Goal: Information Seeking & Learning: Compare options

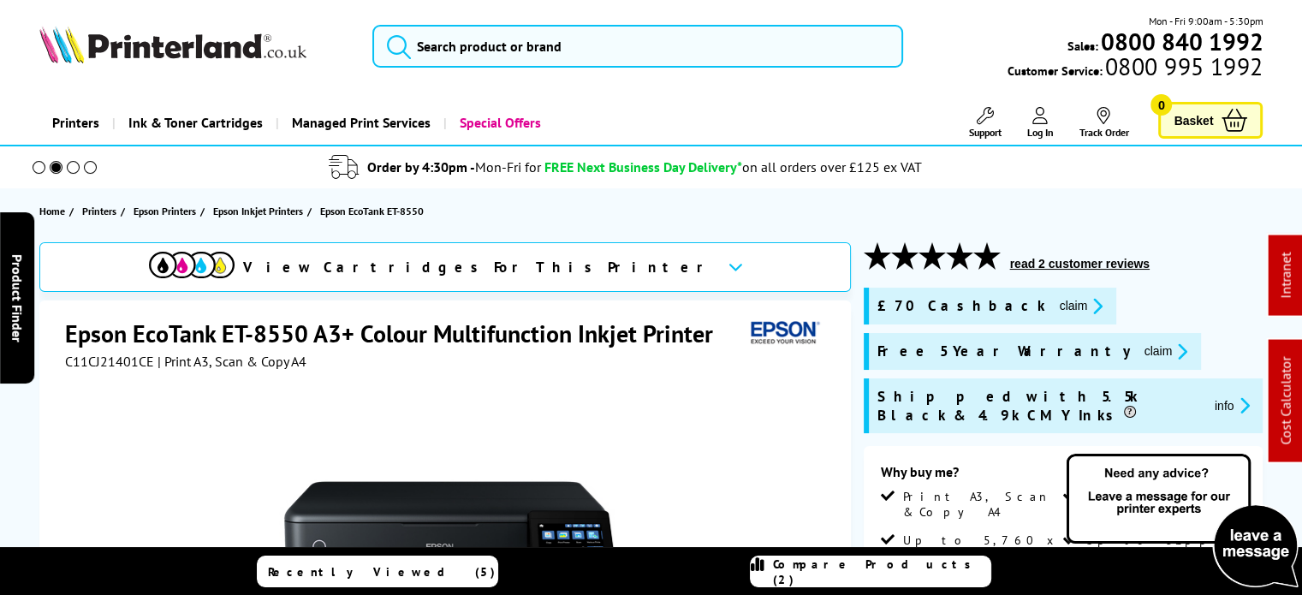
click at [128, 350] on div "Epson EcoTank ET-8550 A3+ Colour Multifunction Inkjet Printer" at bounding box center [447, 335] width 765 height 35
click at [126, 352] on div "Epson EcoTank ET-8550 A3+ Colour Multifunction Inkjet Printer" at bounding box center [447, 335] width 765 height 35
click at [127, 362] on span "C11CJ21401CE" at bounding box center [109, 361] width 89 height 17
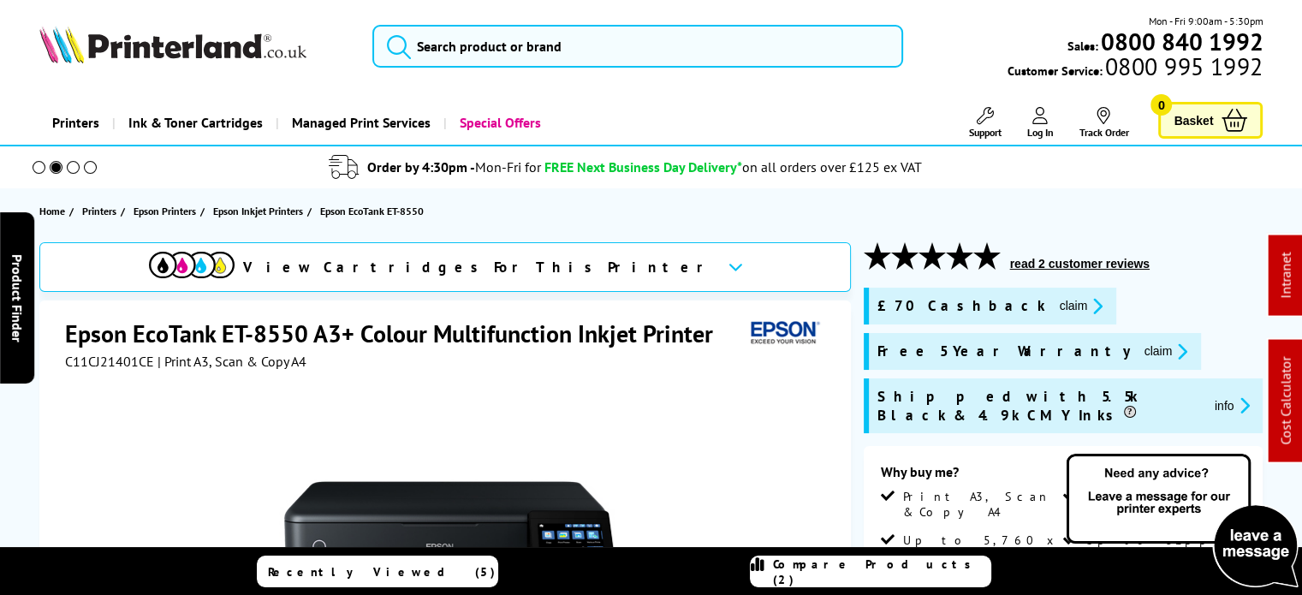
click at [127, 362] on span "C11CJ21401CE" at bounding box center [109, 361] width 89 height 17
copy span "C11CJ21401CE"
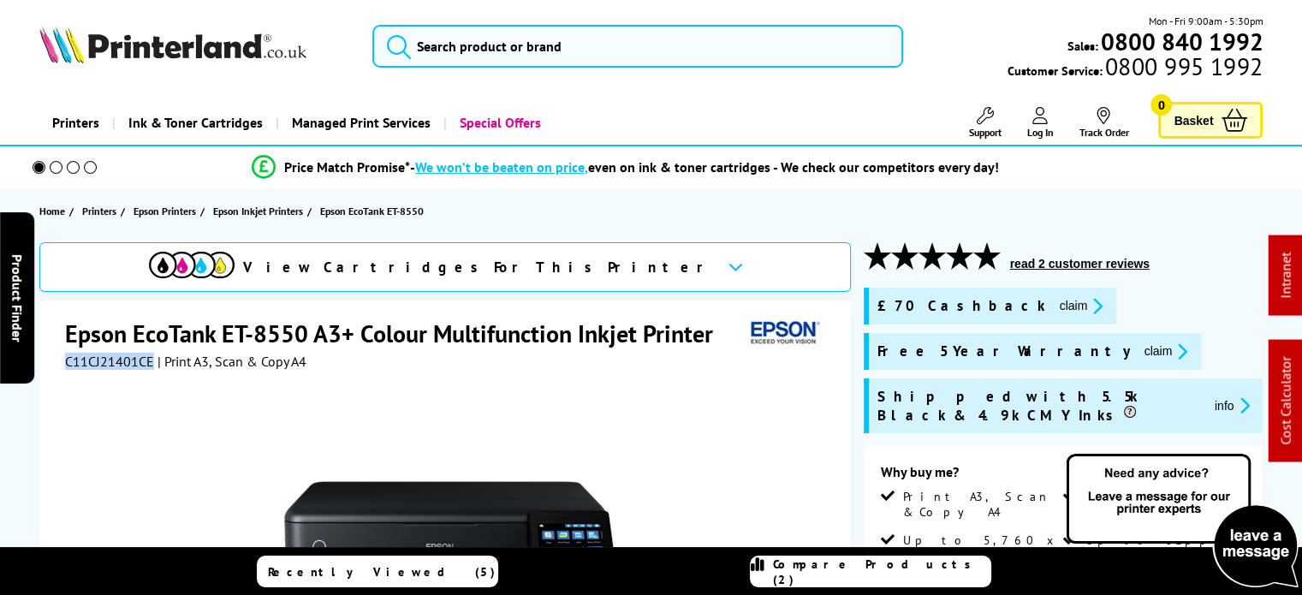
click at [82, 129] on link "Printers" at bounding box center [75, 123] width 73 height 44
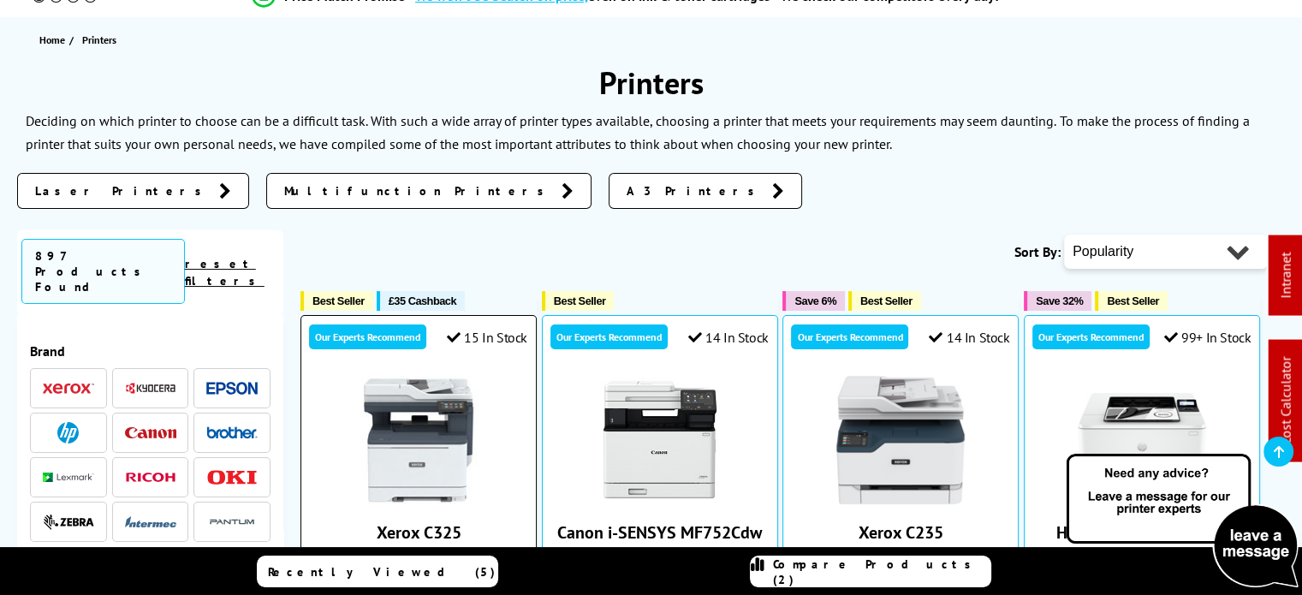
scroll to position [257, 0]
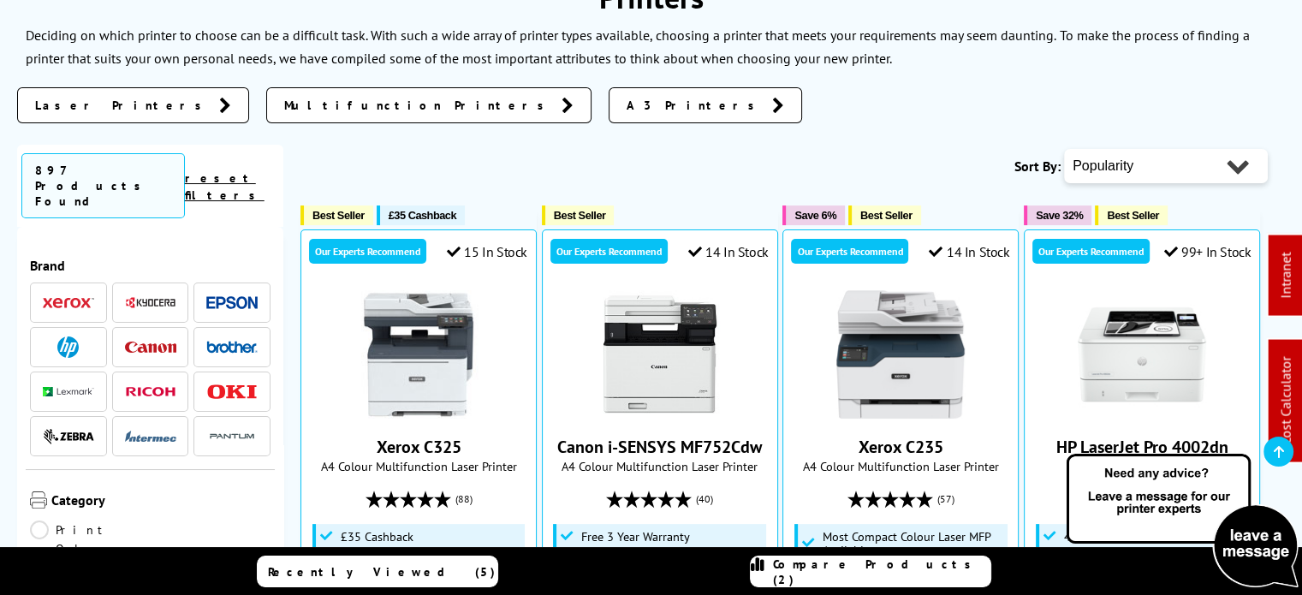
click at [240, 292] on span at bounding box center [231, 302] width 51 height 21
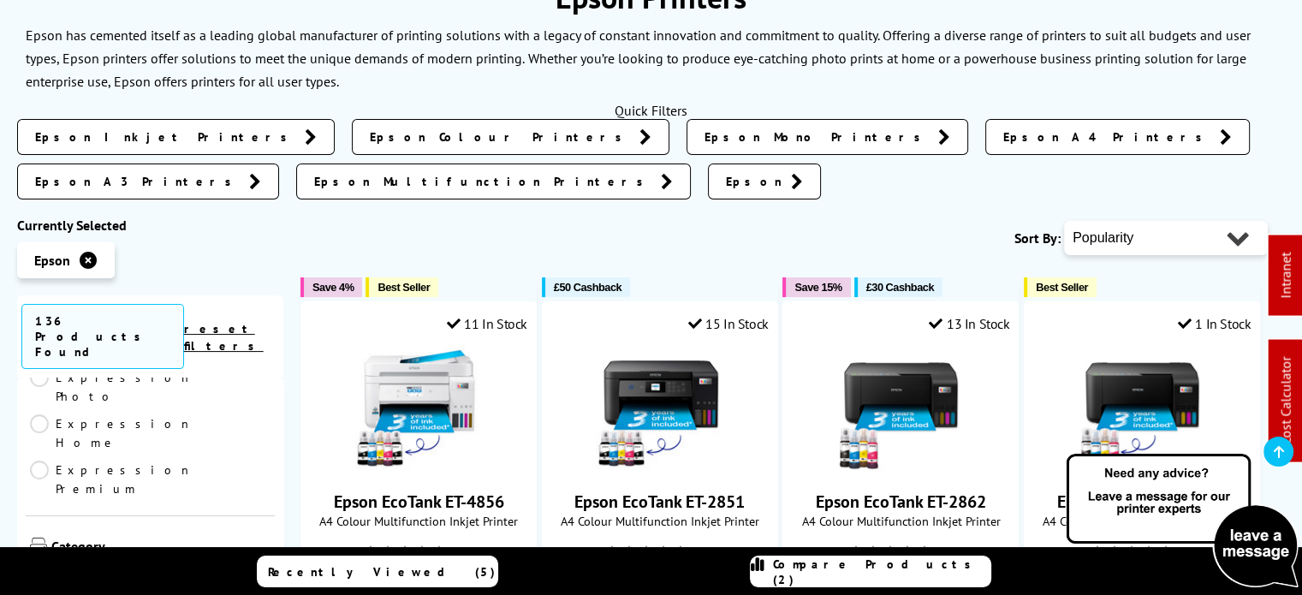
scroll to position [514, 0]
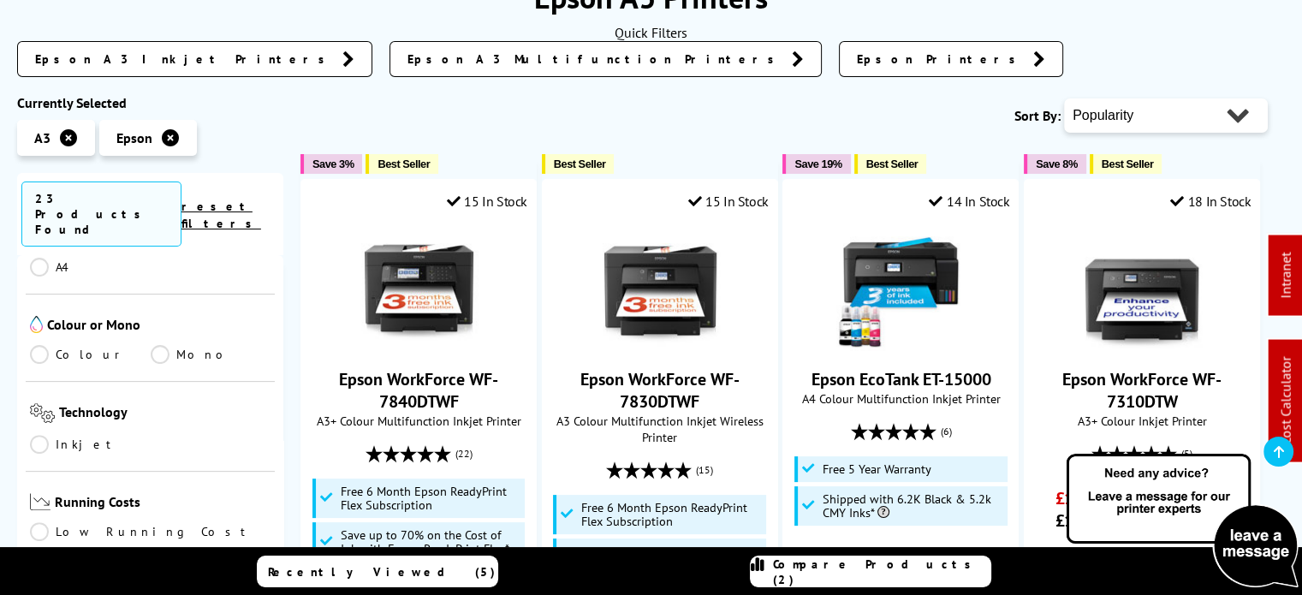
scroll to position [171, 0]
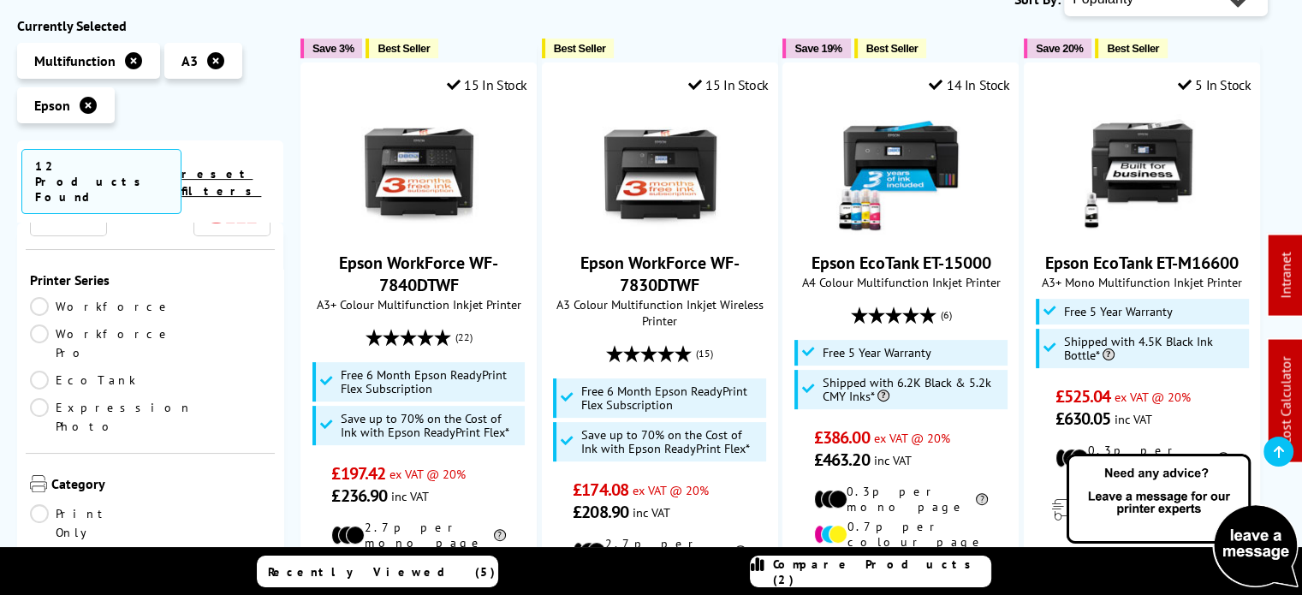
scroll to position [514, 0]
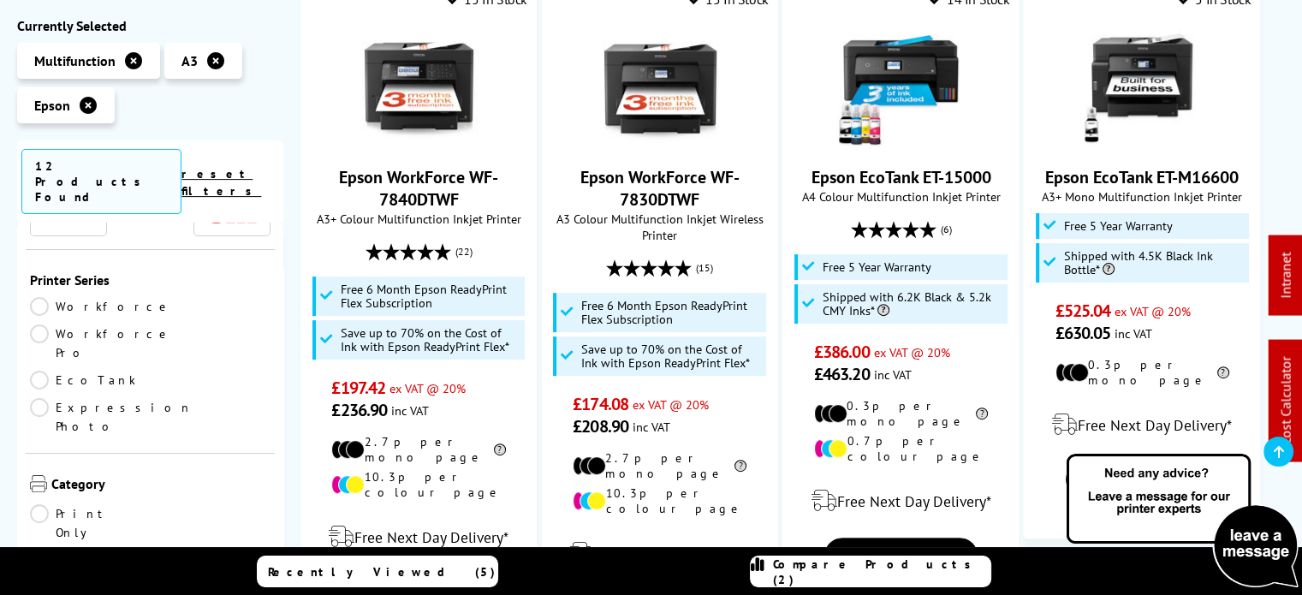
click at [74, 371] on link "EcoTank" at bounding box center [90, 380] width 121 height 19
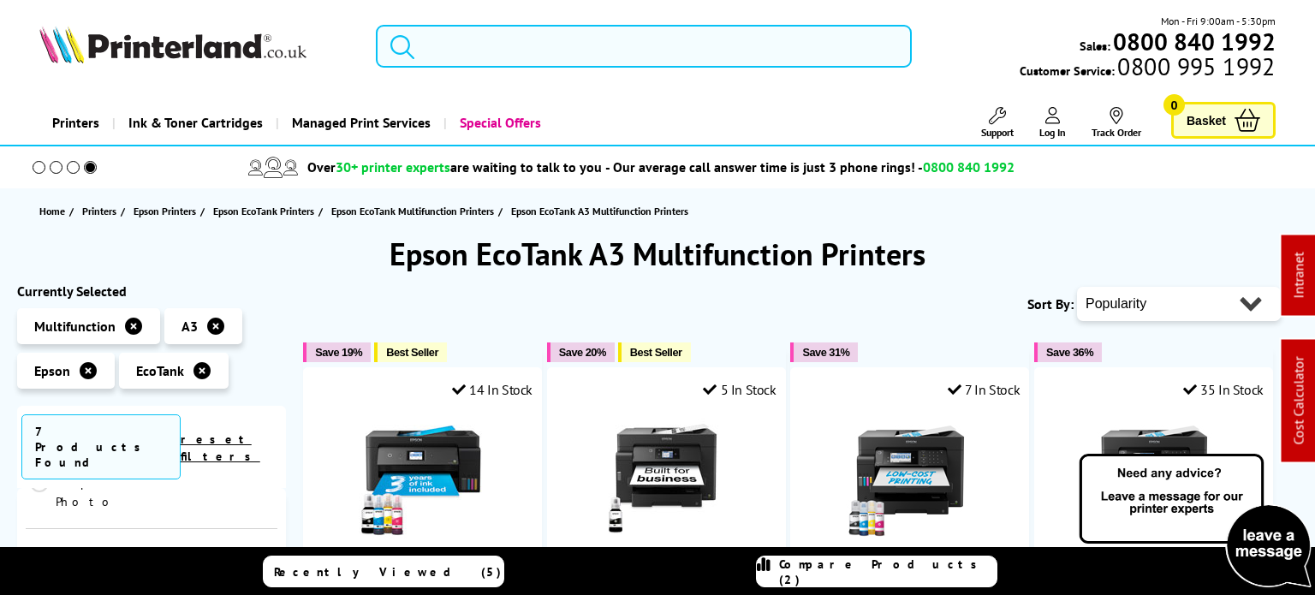
click at [625, 64] on input "search" at bounding box center [644, 46] width 536 height 43
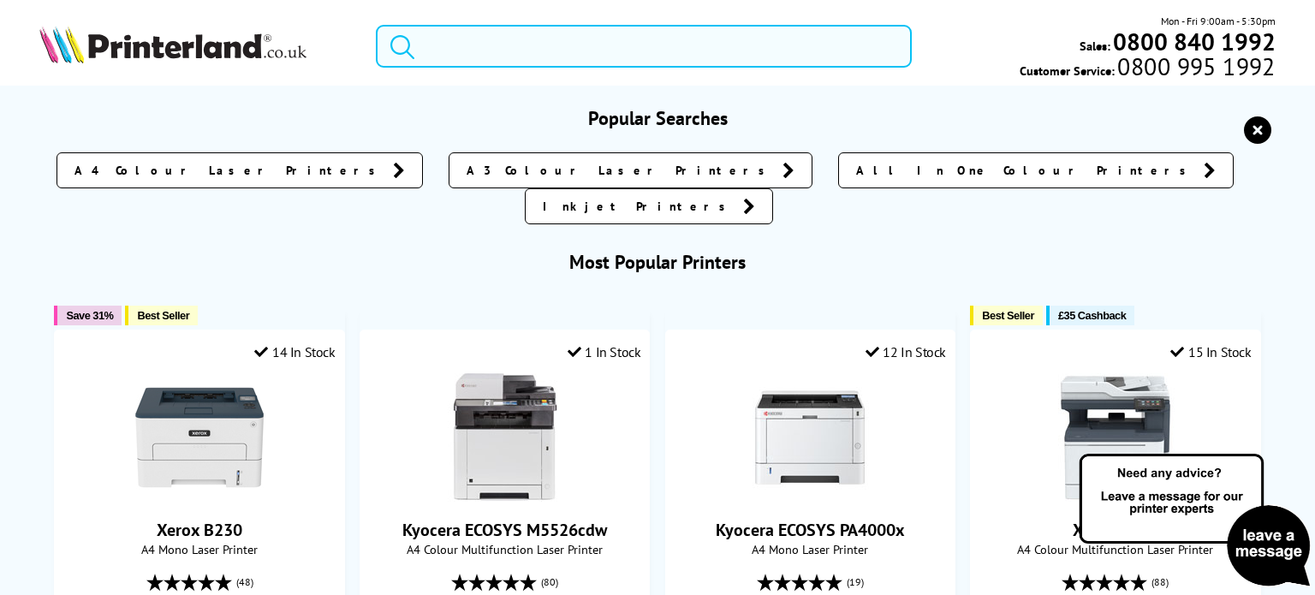
paste input "Canon imagePROGRAF TC-21 24" Colour Large Format Printer"
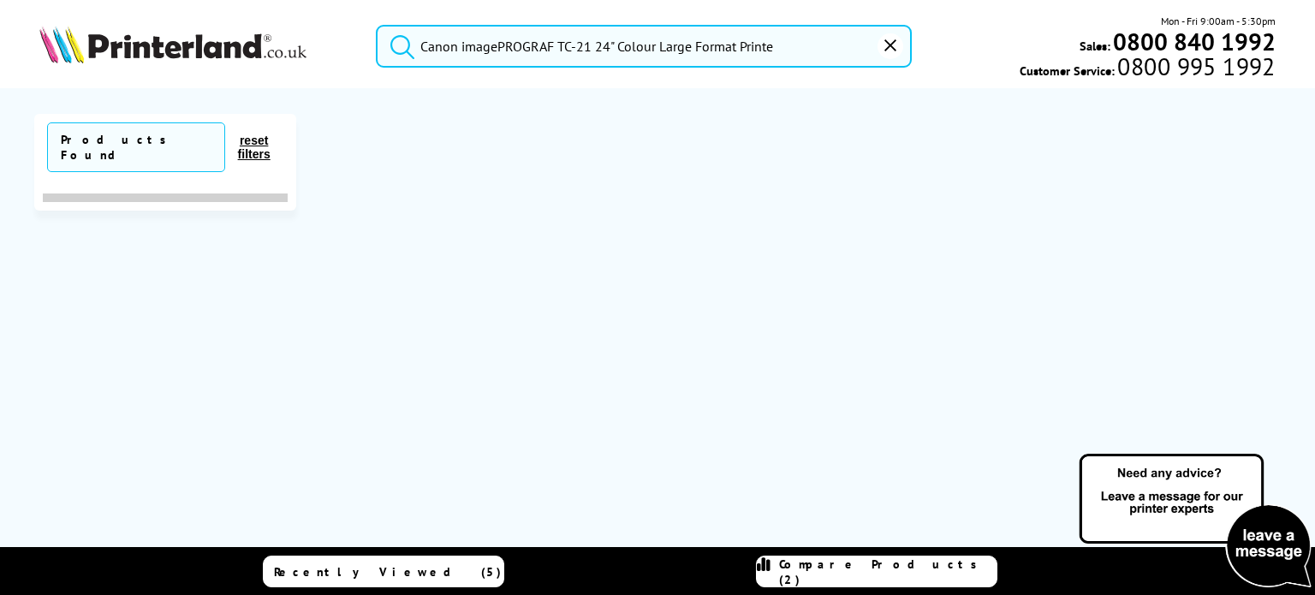
drag, startPoint x: 733, startPoint y: 51, endPoint x: 590, endPoint y: 51, distance: 143.0
click at [590, 51] on input "Canon imagePROGRAF TC-21 24" Colour Large Format Printe" at bounding box center [644, 46] width 536 height 43
type input "Canon imagePROGRAF TC-21"
click at [143, 60] on img at bounding box center [172, 45] width 267 height 38
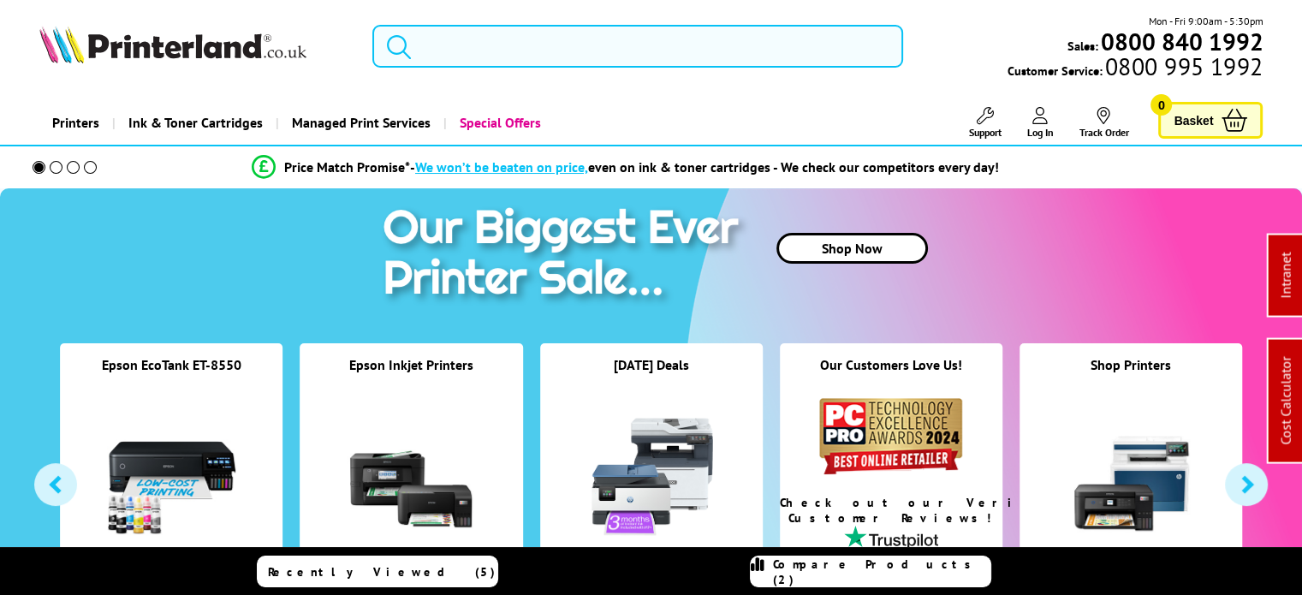
click at [578, 57] on input "search" at bounding box center [637, 46] width 531 height 43
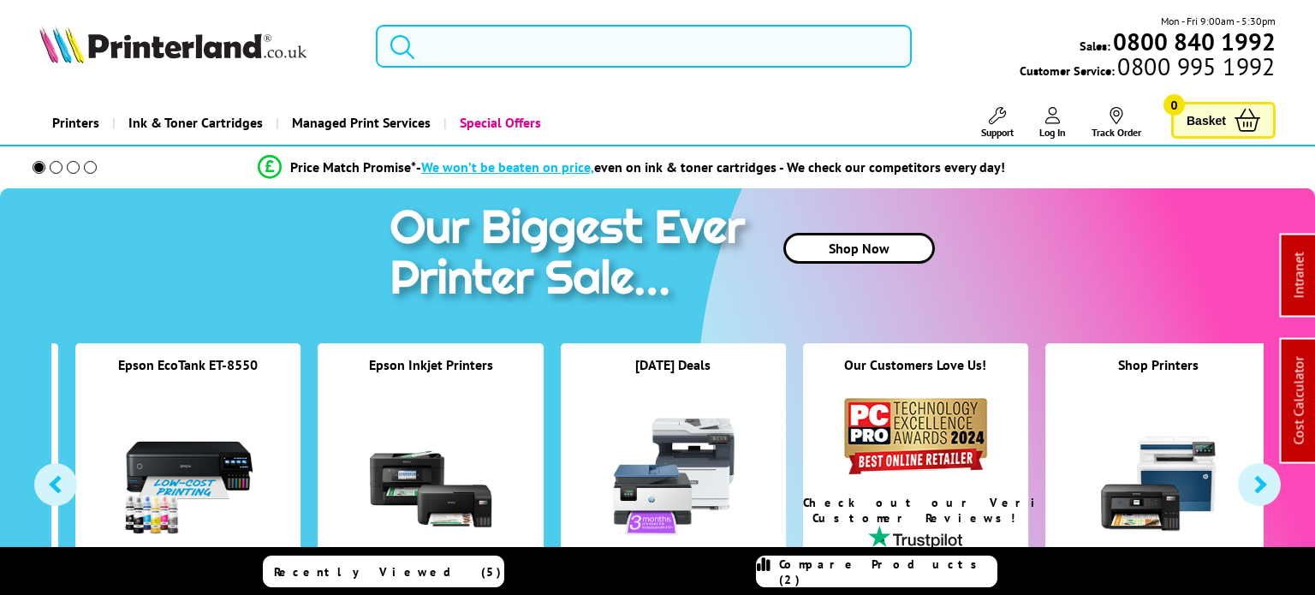
paste input "Canon imagePROGRAF TC-21 24" Colour Large Format Printer"
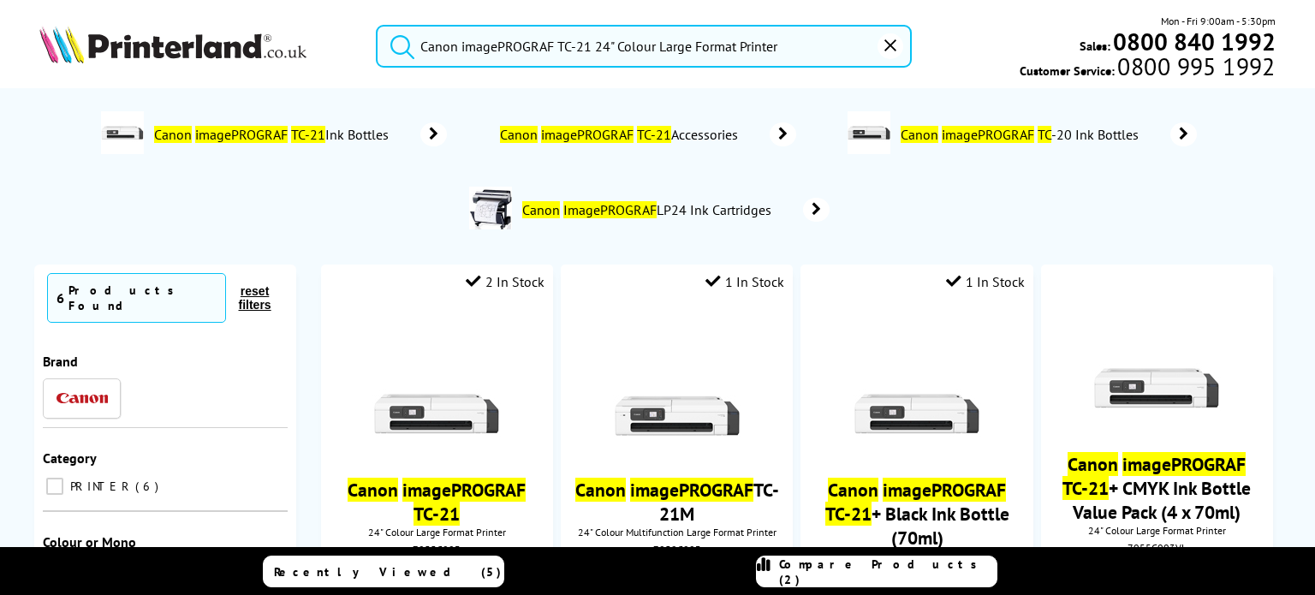
scroll to position [257, 0]
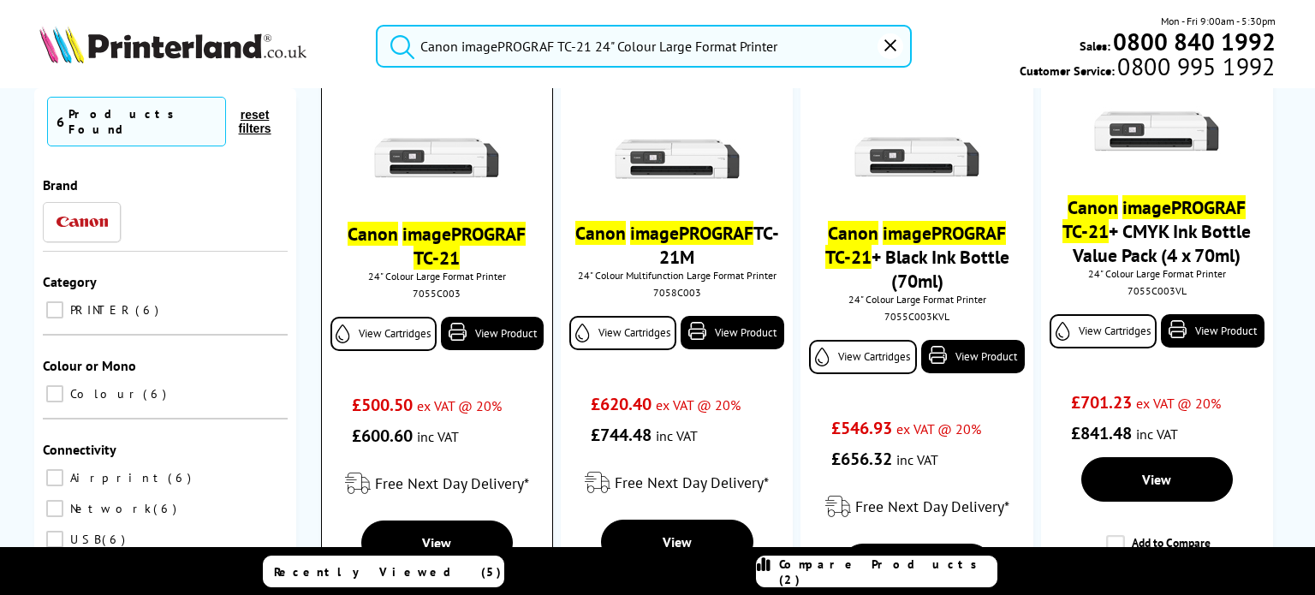
type input "Canon imagePROGRAF TC-21 24" Colour Large Format Printer"
click at [461, 163] on img at bounding box center [436, 128] width 128 height 128
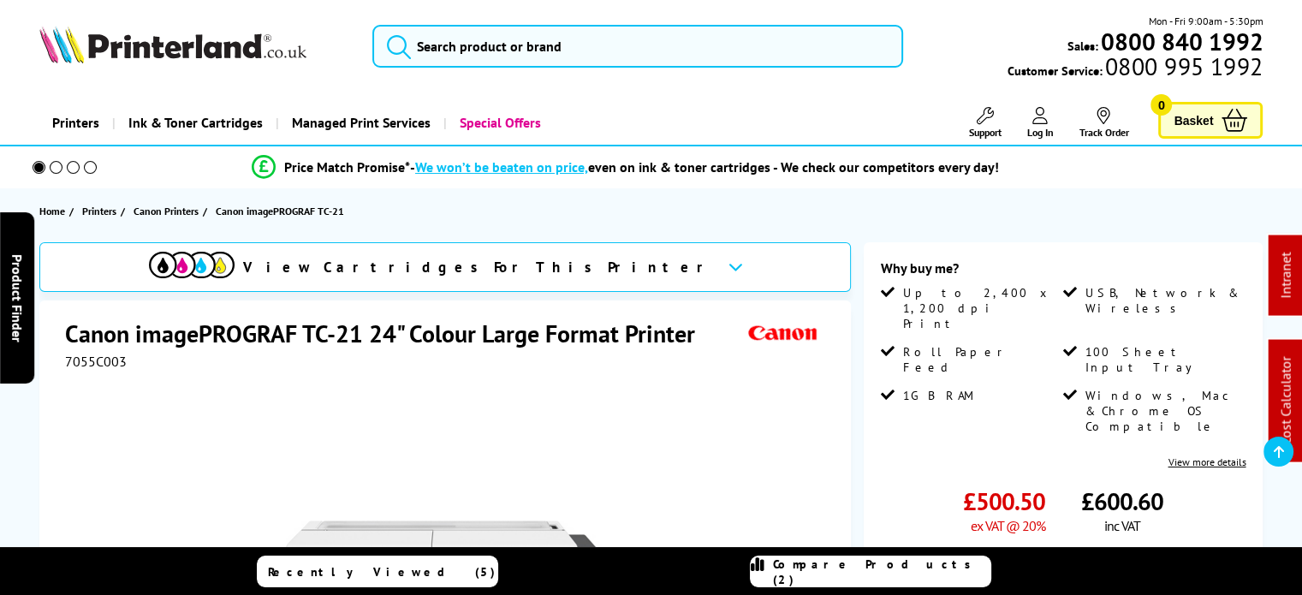
scroll to position [171, 0]
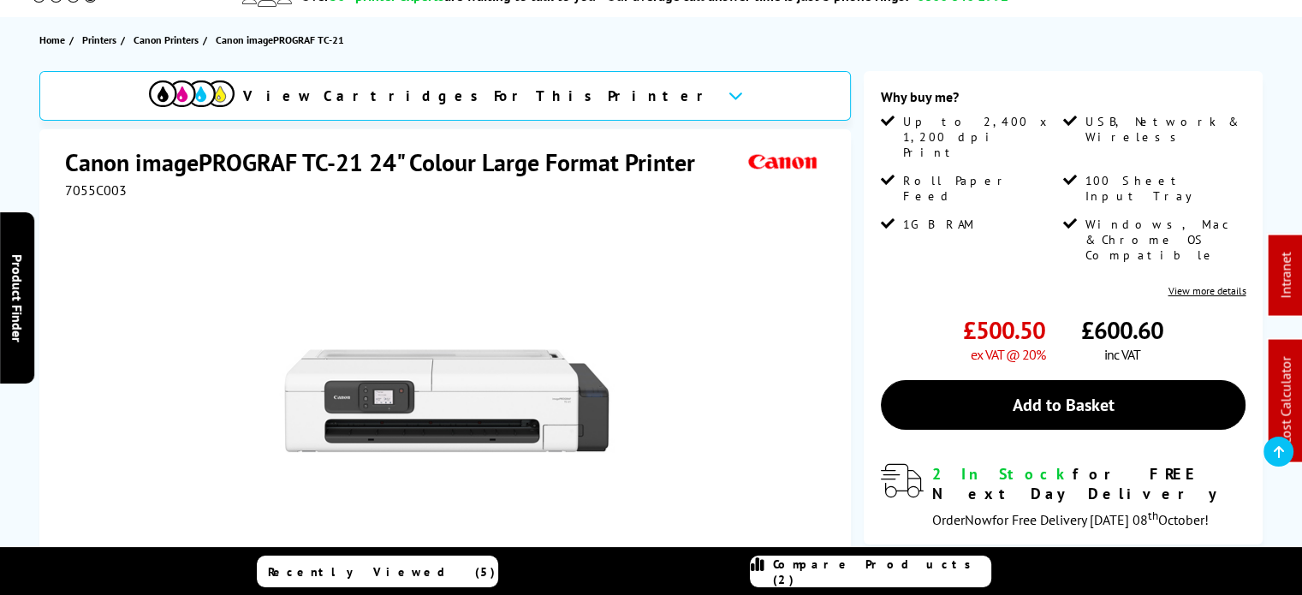
click at [111, 184] on span "7055C003" at bounding box center [96, 190] width 62 height 17
copy span "7055C003"
click at [101, 193] on span "7055C003" at bounding box center [96, 190] width 62 height 17
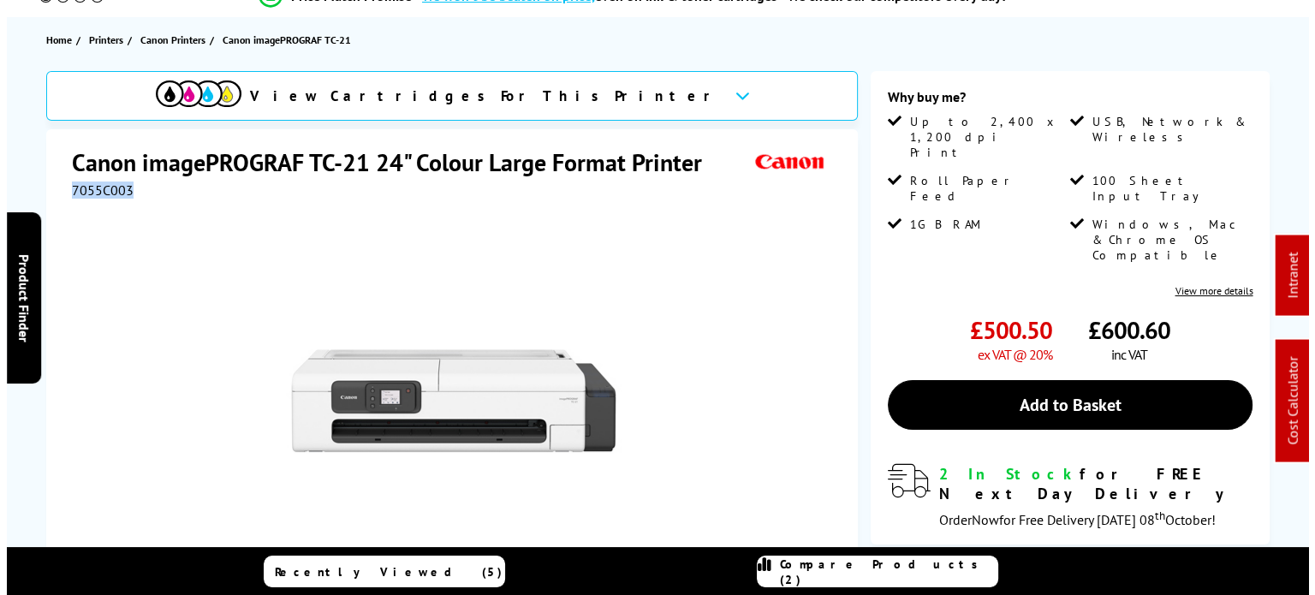
scroll to position [0, 0]
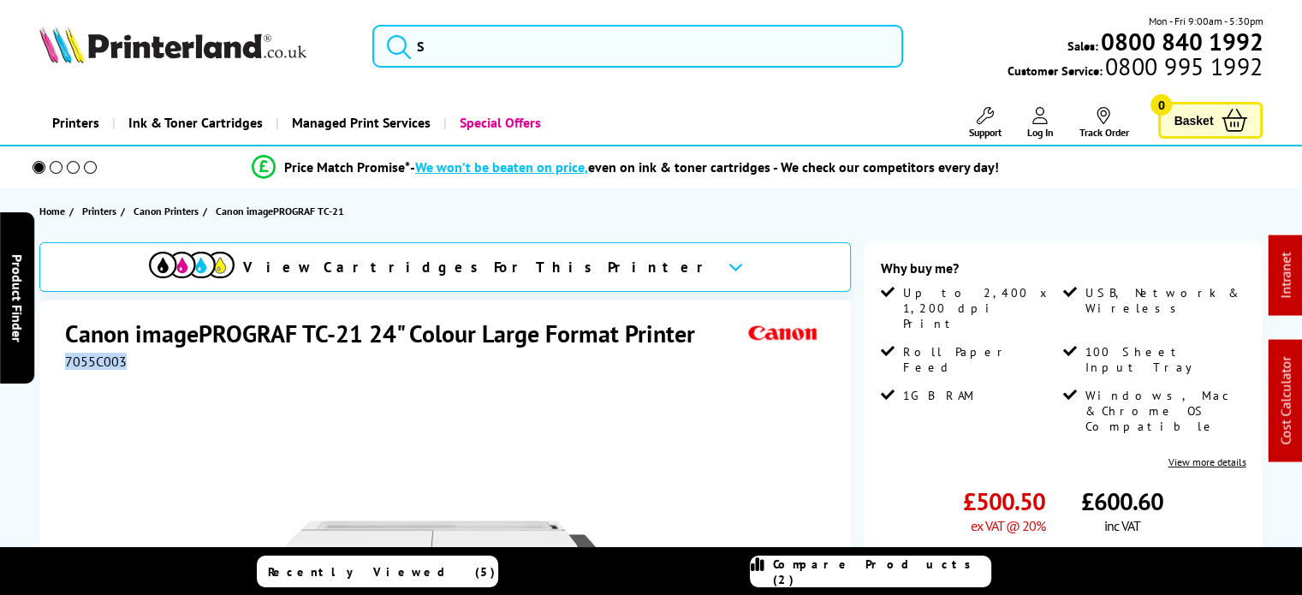
click at [863, 568] on span "Compare Products (2)" at bounding box center [881, 572] width 217 height 31
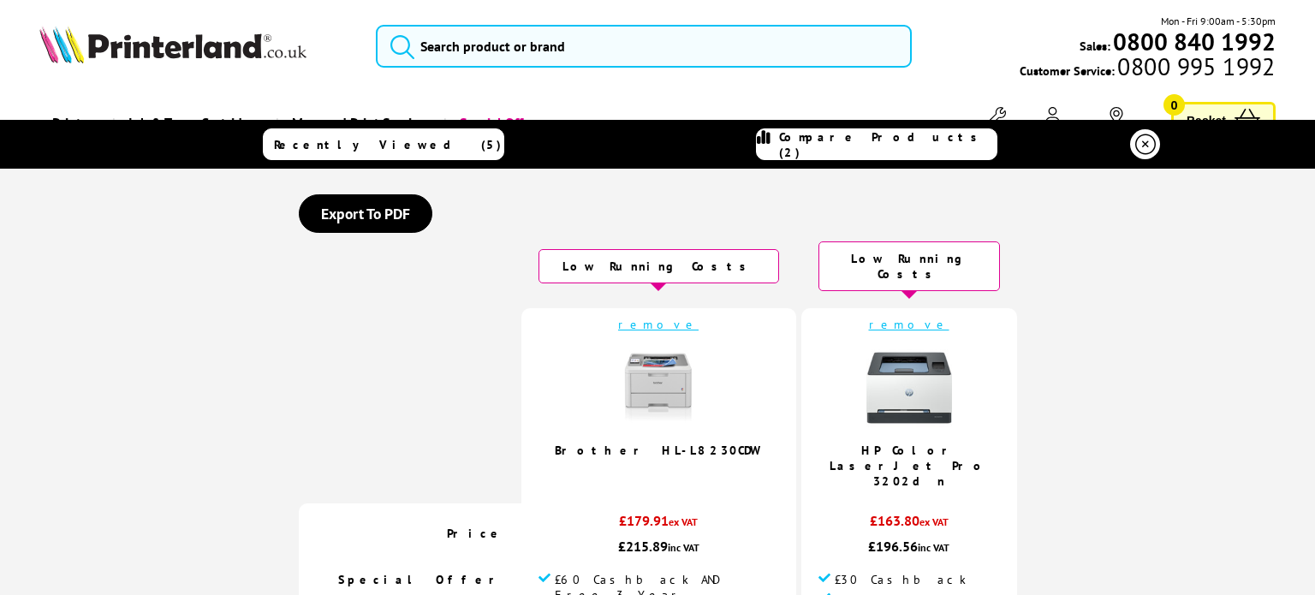
click at [658, 317] on link "remove" at bounding box center [658, 324] width 80 height 15
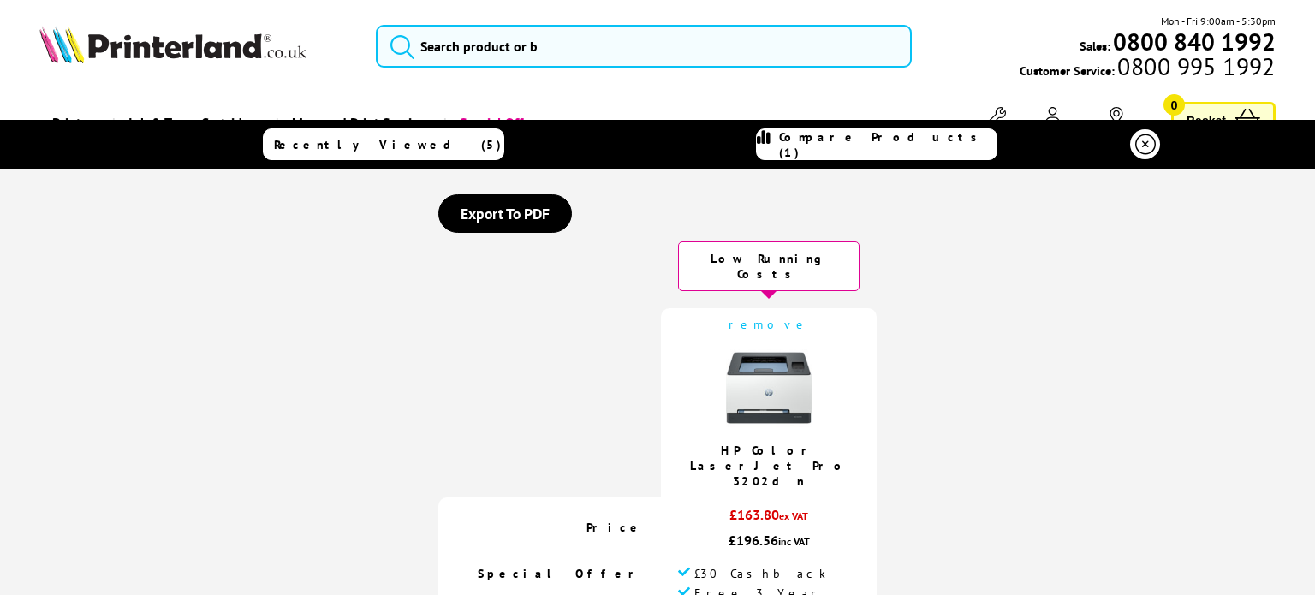
click at [753, 317] on link "remove" at bounding box center [769, 324] width 80 height 15
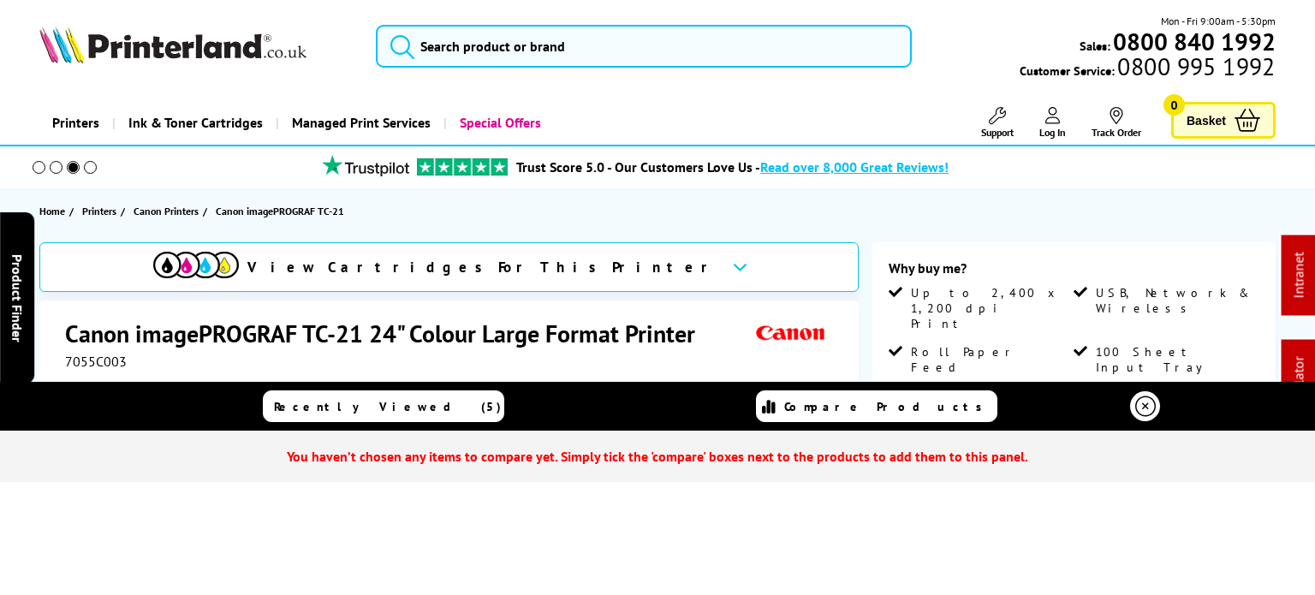
click at [1142, 410] on icon at bounding box center [1145, 406] width 21 height 21
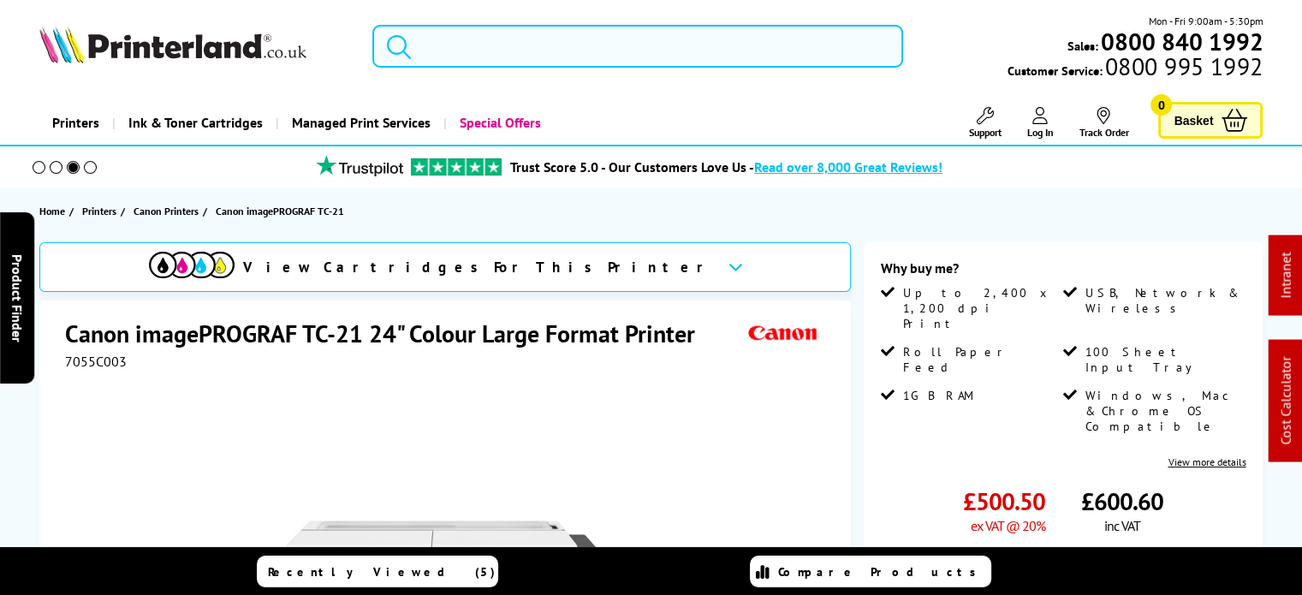
click at [572, 51] on input "search" at bounding box center [637, 46] width 531 height 43
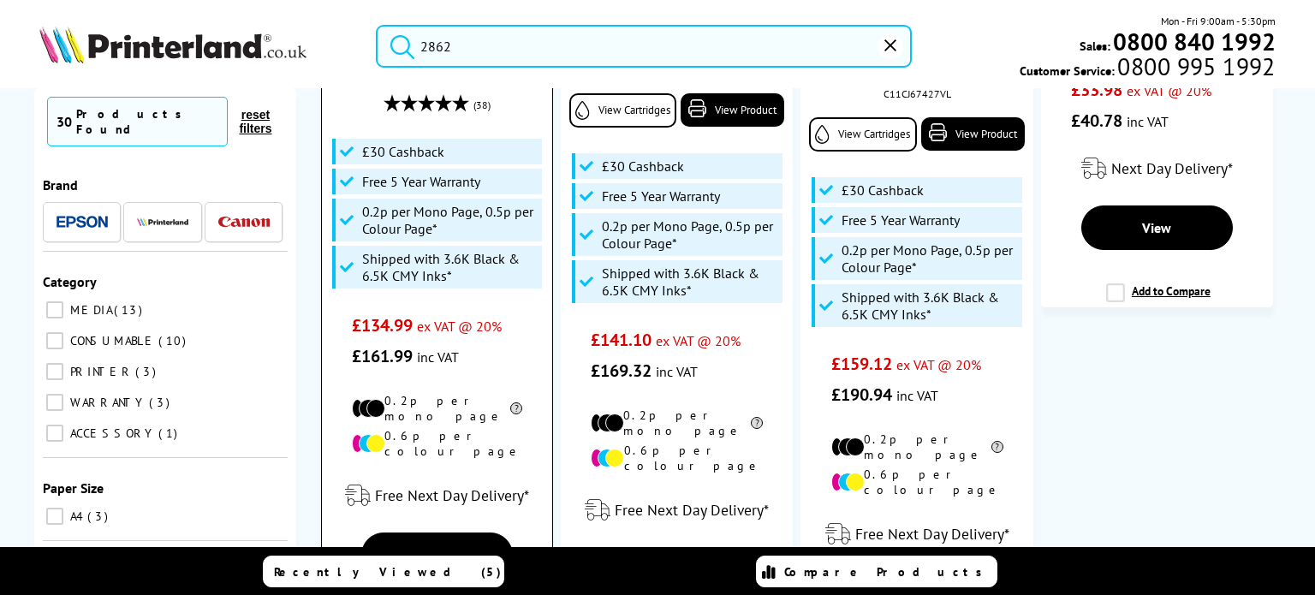
scroll to position [514, 0]
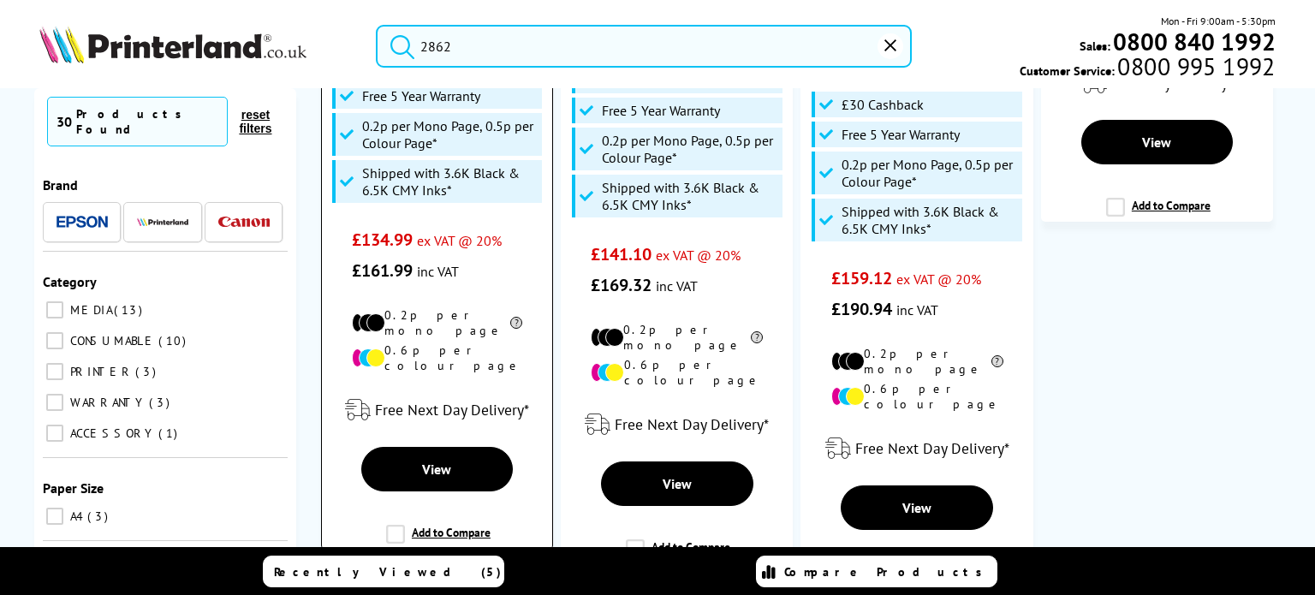
click at [435, 525] on label "Add to Compare" at bounding box center [438, 541] width 104 height 33
click at [0, 0] on input "Add to Compare" at bounding box center [0, 0] width 0 height 0
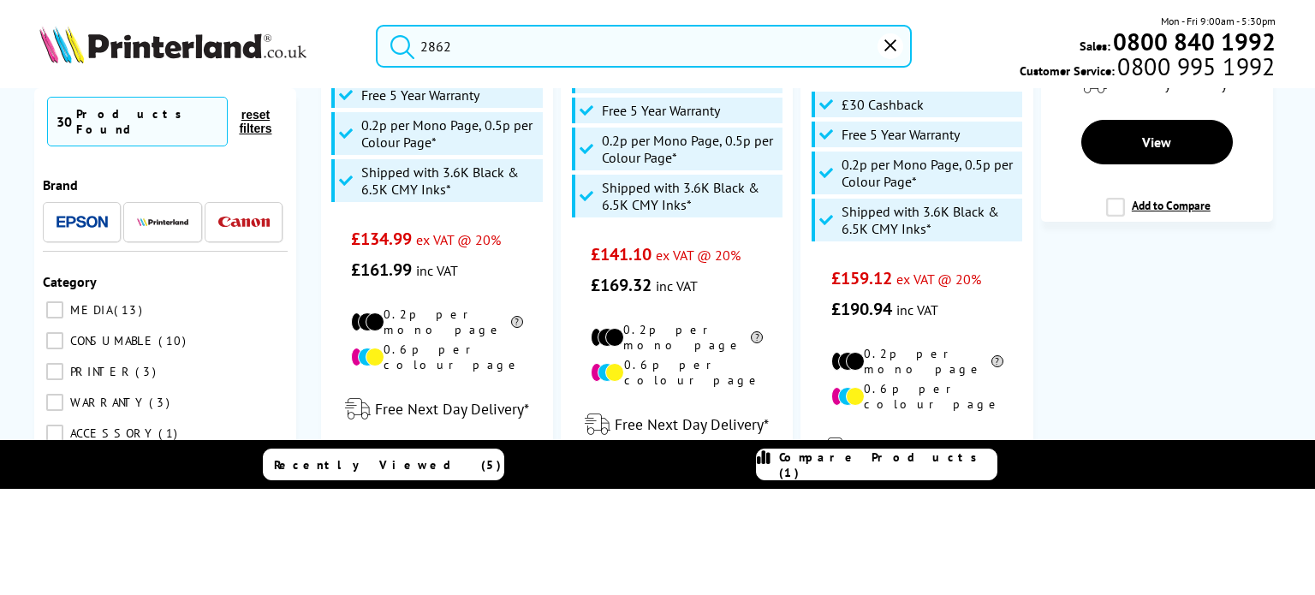
scroll to position [0, 0]
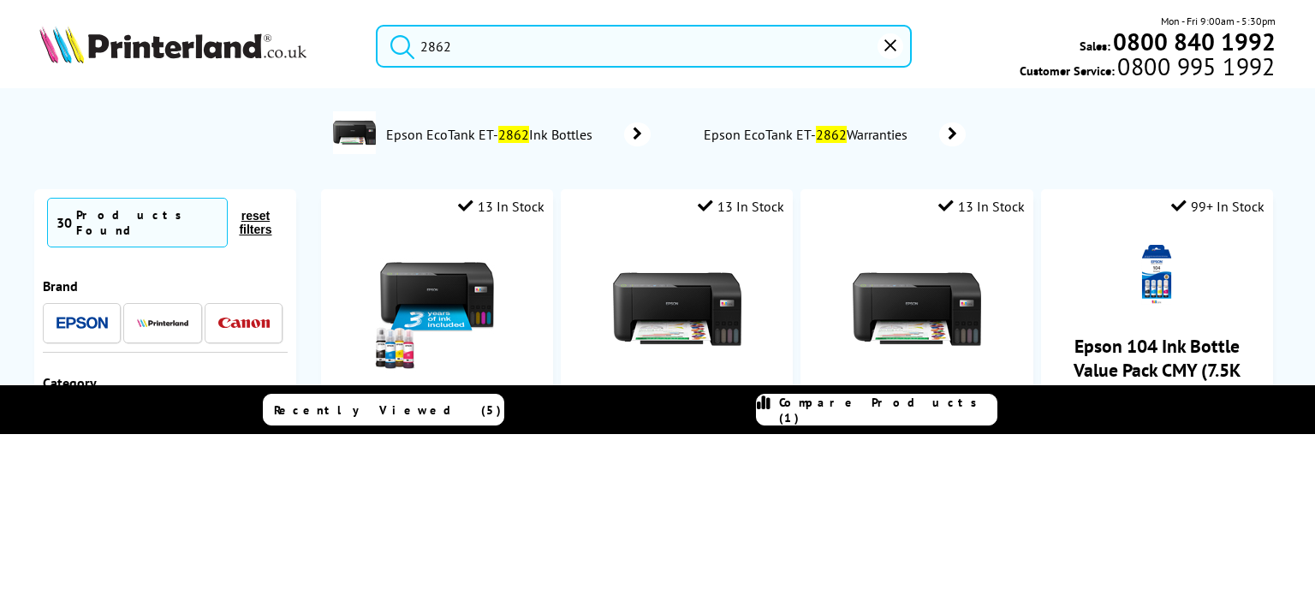
click at [582, 56] on input "2862" at bounding box center [644, 46] width 536 height 43
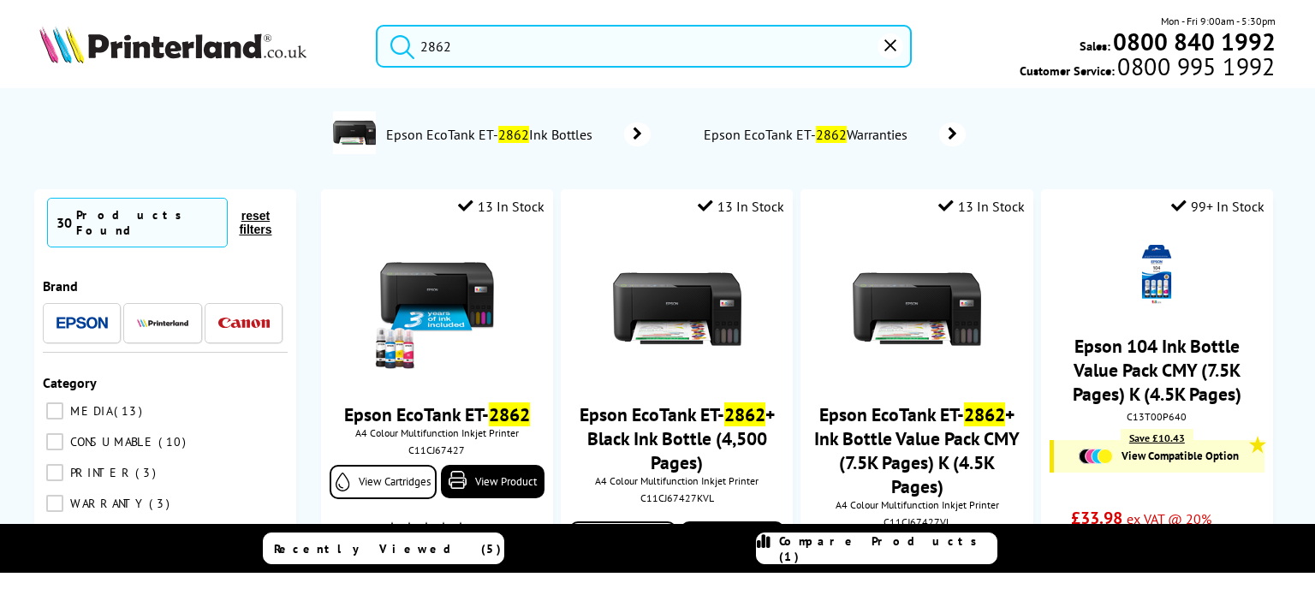
click at [582, 56] on input "2862" at bounding box center [644, 46] width 536 height 43
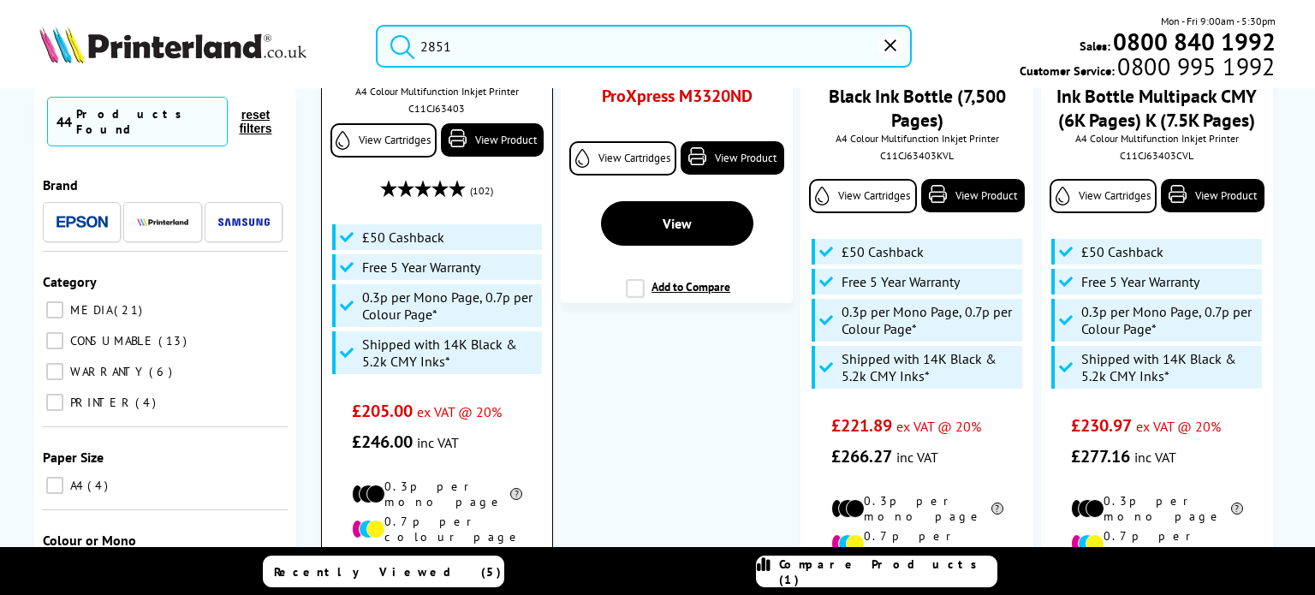
scroll to position [599, 0]
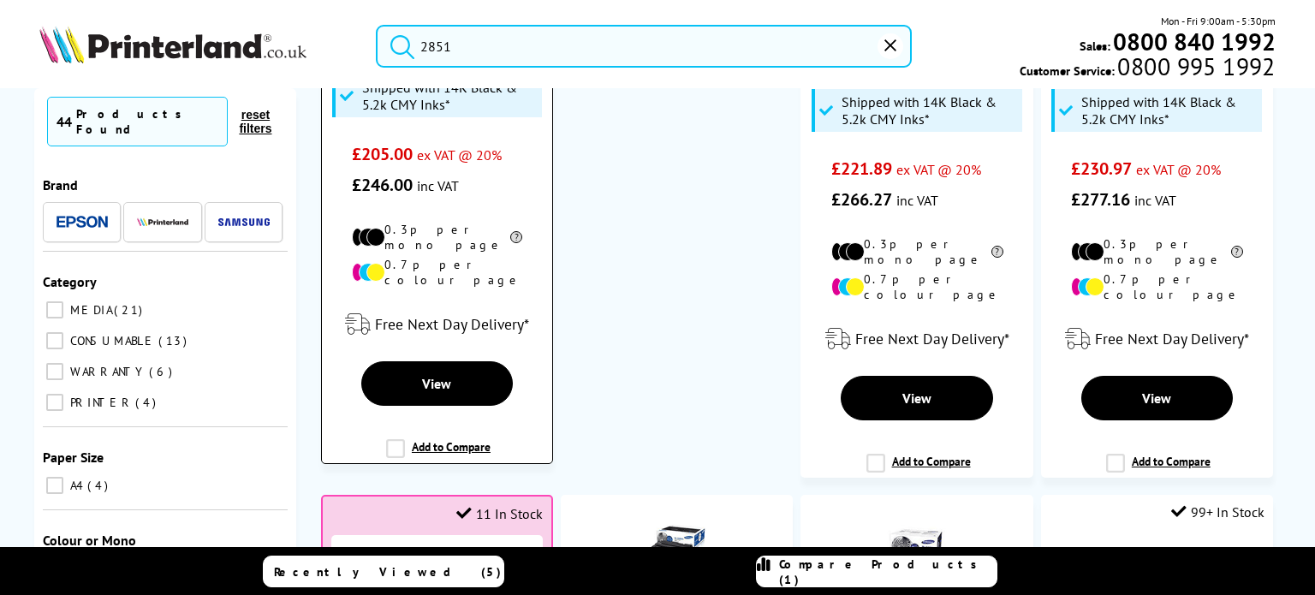
click at [417, 439] on label "Add to Compare" at bounding box center [438, 455] width 104 height 33
click at [0, 0] on input "Add to Compare" at bounding box center [0, 0] width 0 height 0
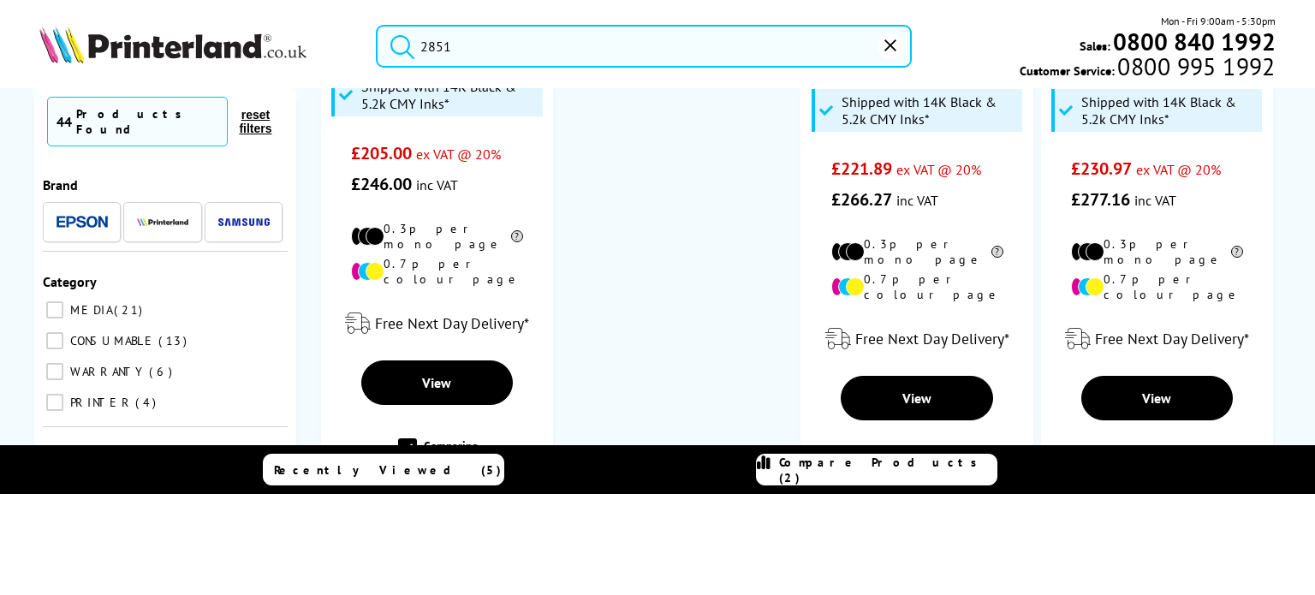
scroll to position [86, 0]
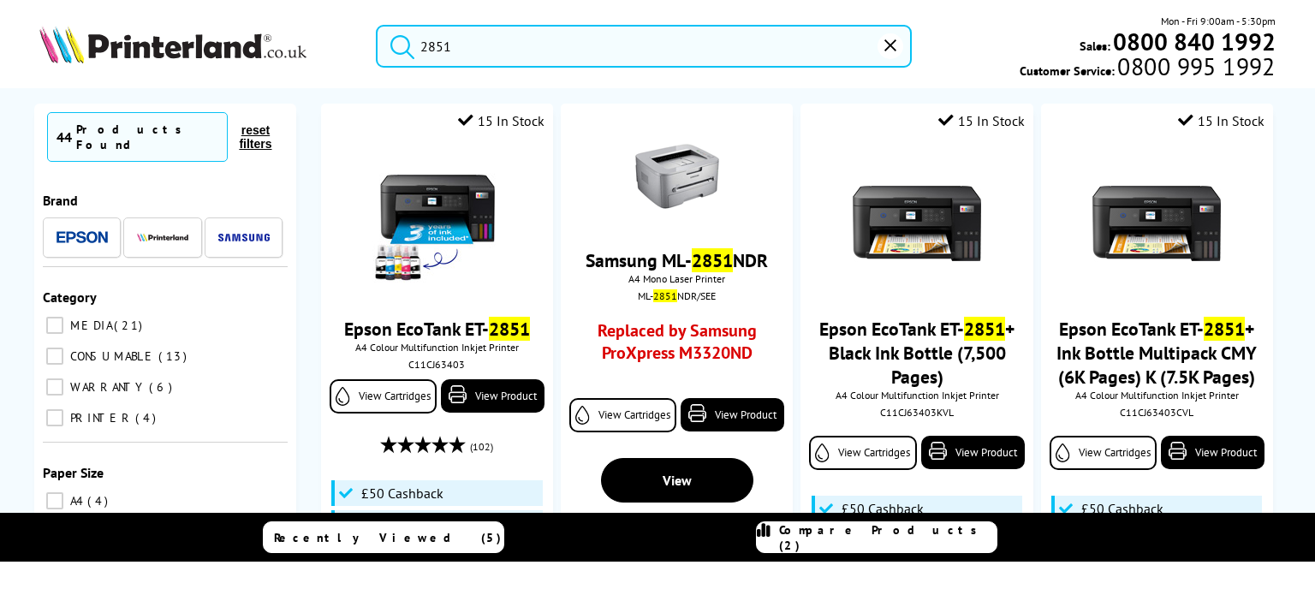
click at [572, 57] on input "2851" at bounding box center [644, 46] width 536 height 43
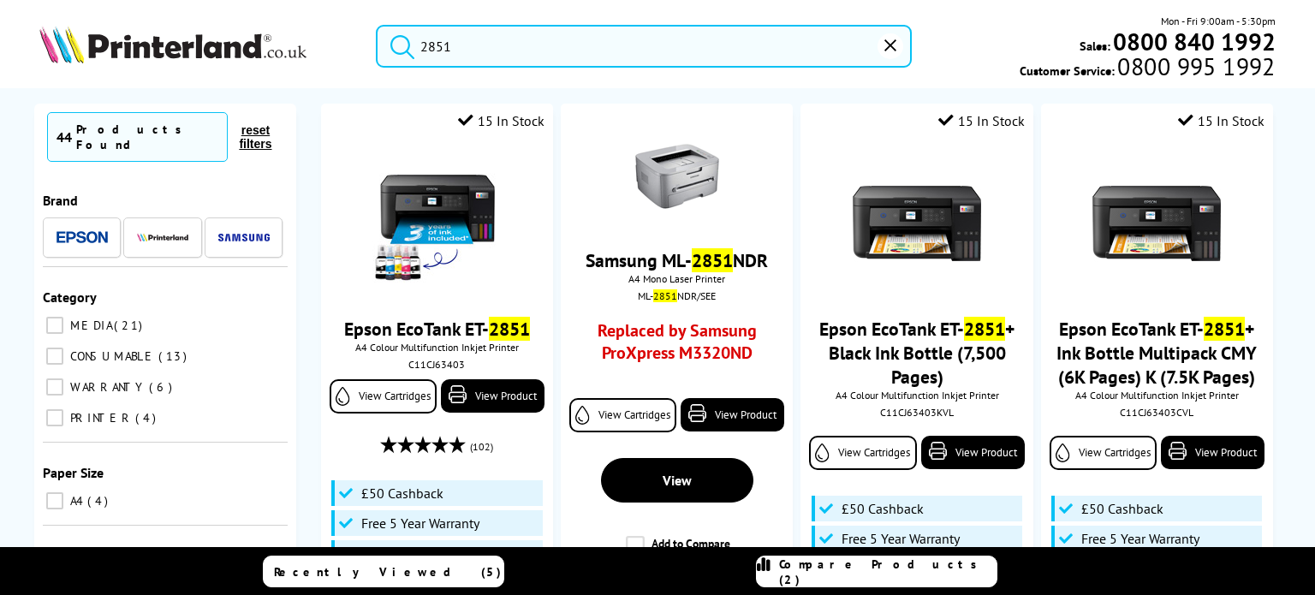
click at [572, 57] on input "2851" at bounding box center [644, 46] width 536 height 43
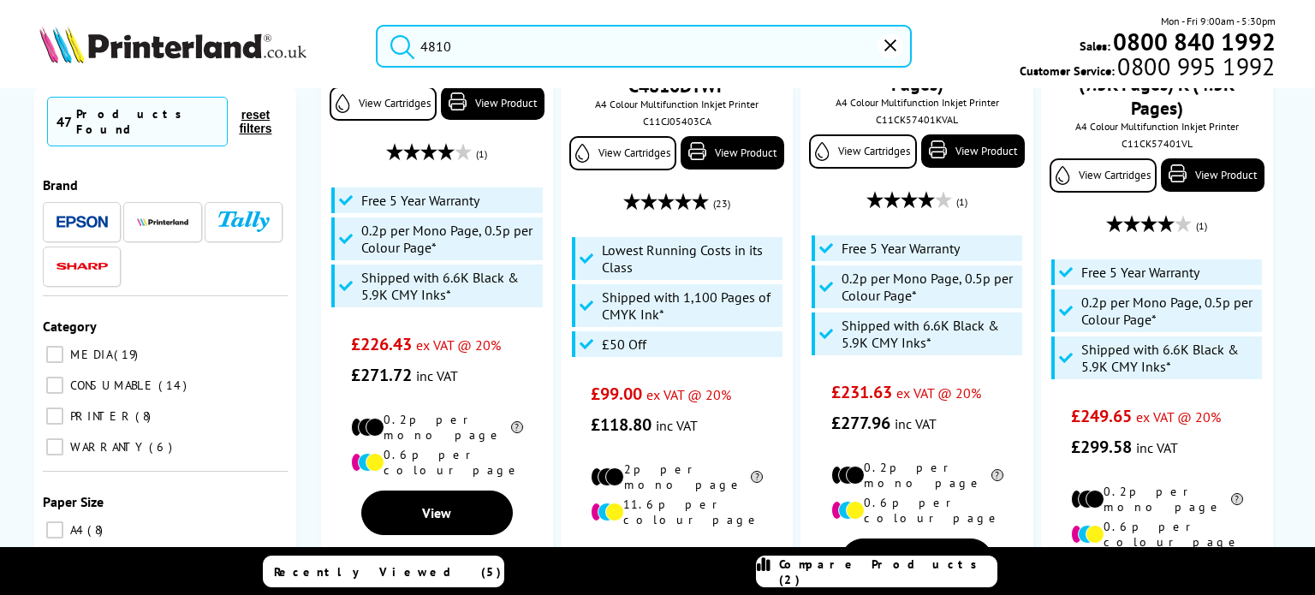
scroll to position [599, 0]
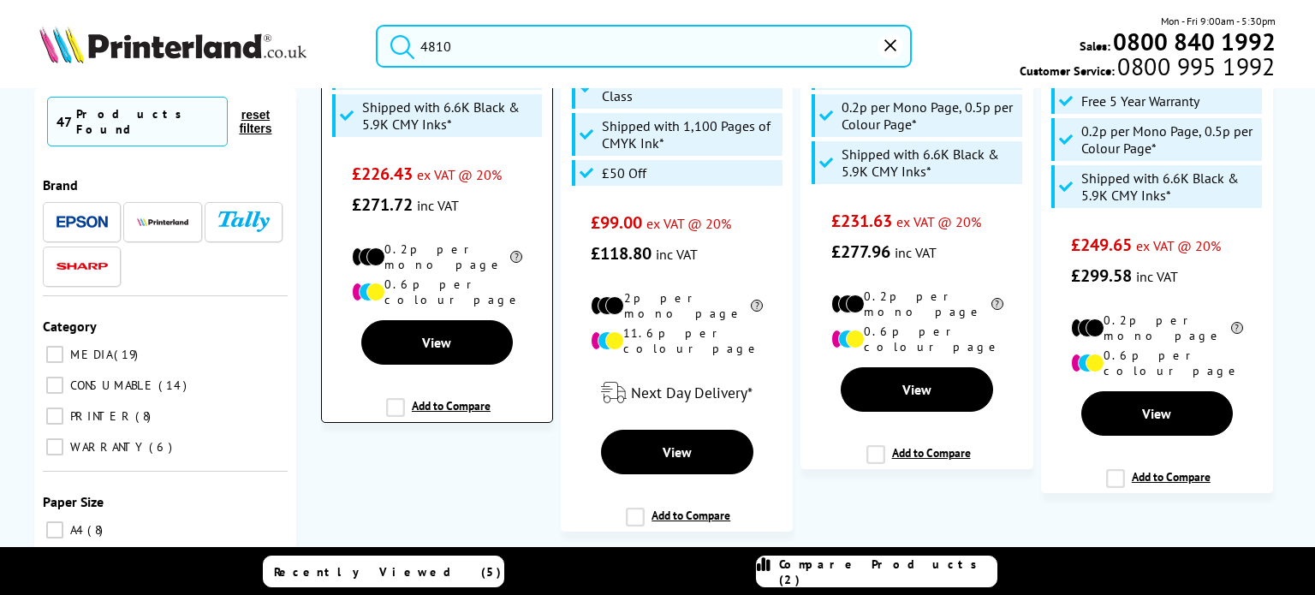
click at [431, 398] on label "Add to Compare" at bounding box center [438, 414] width 104 height 33
click at [0, 0] on input "Add to Compare" at bounding box center [0, 0] width 0 height 0
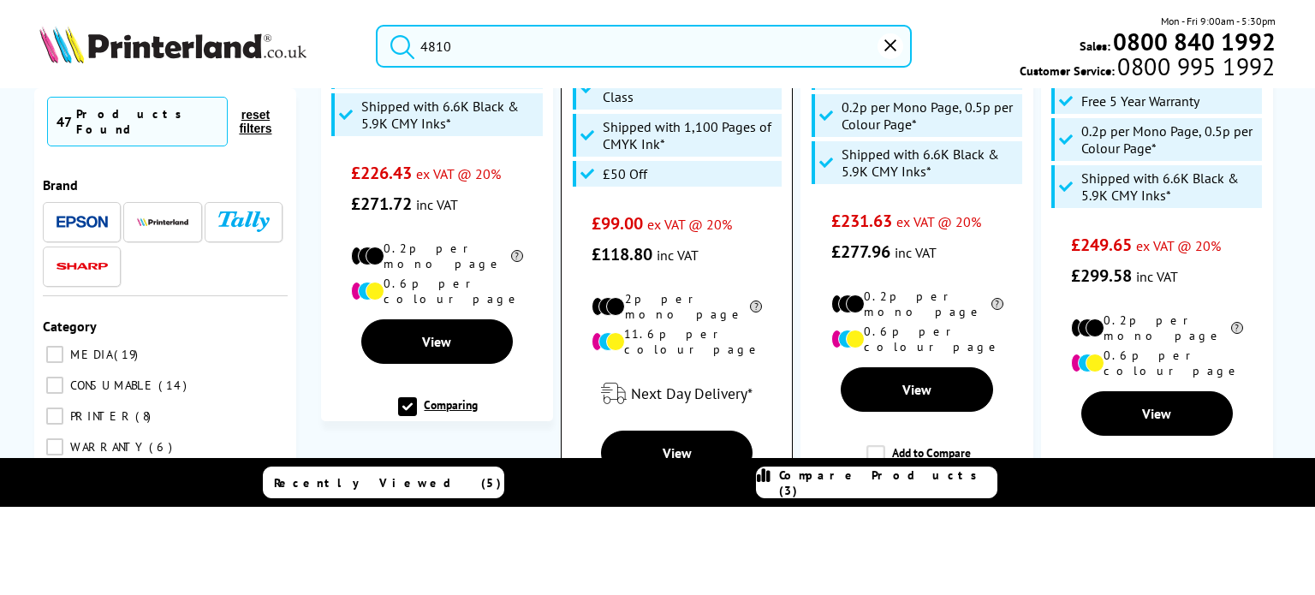
scroll to position [0, 0]
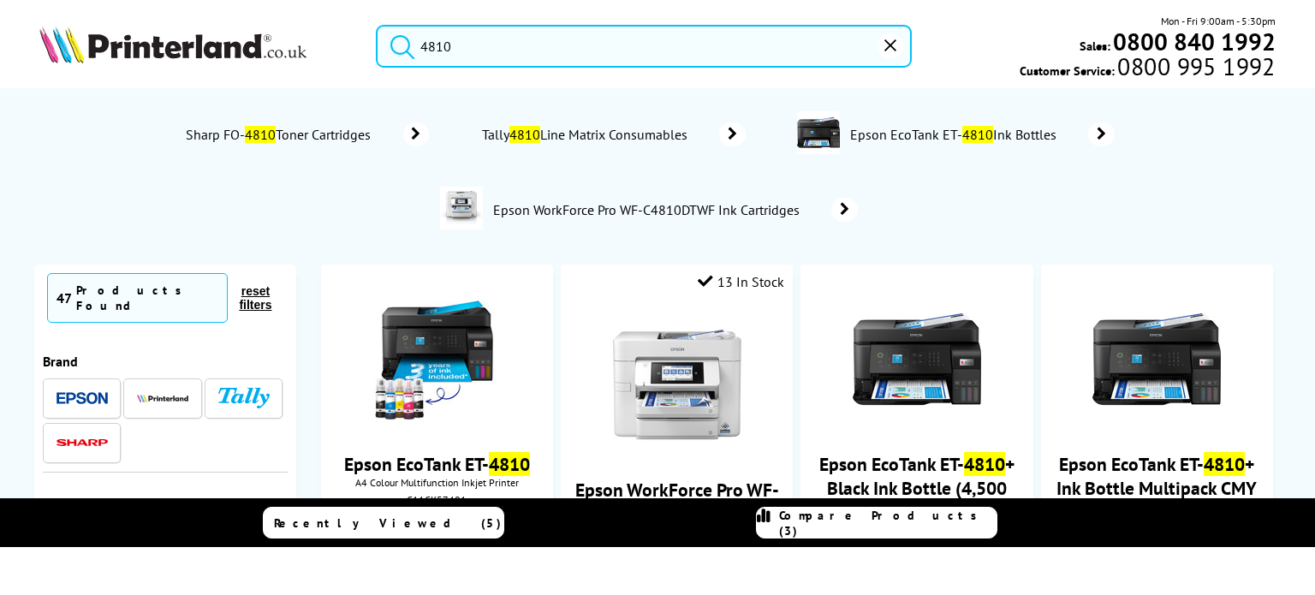
click at [545, 51] on input "4810" at bounding box center [644, 46] width 536 height 43
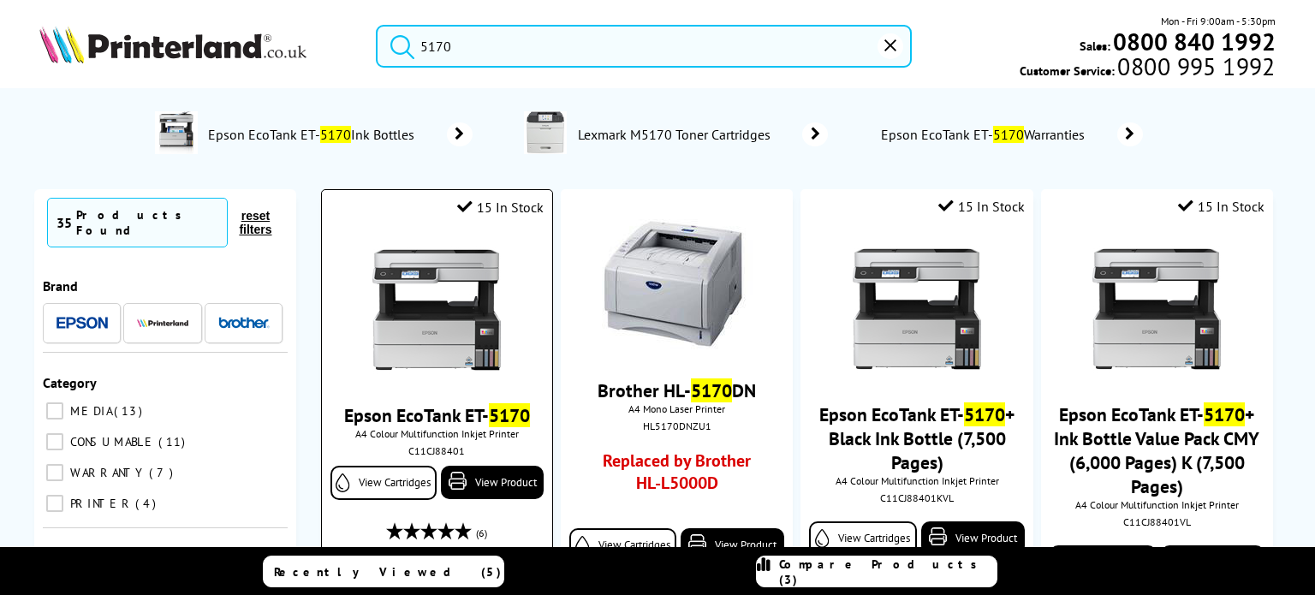
scroll to position [428, 0]
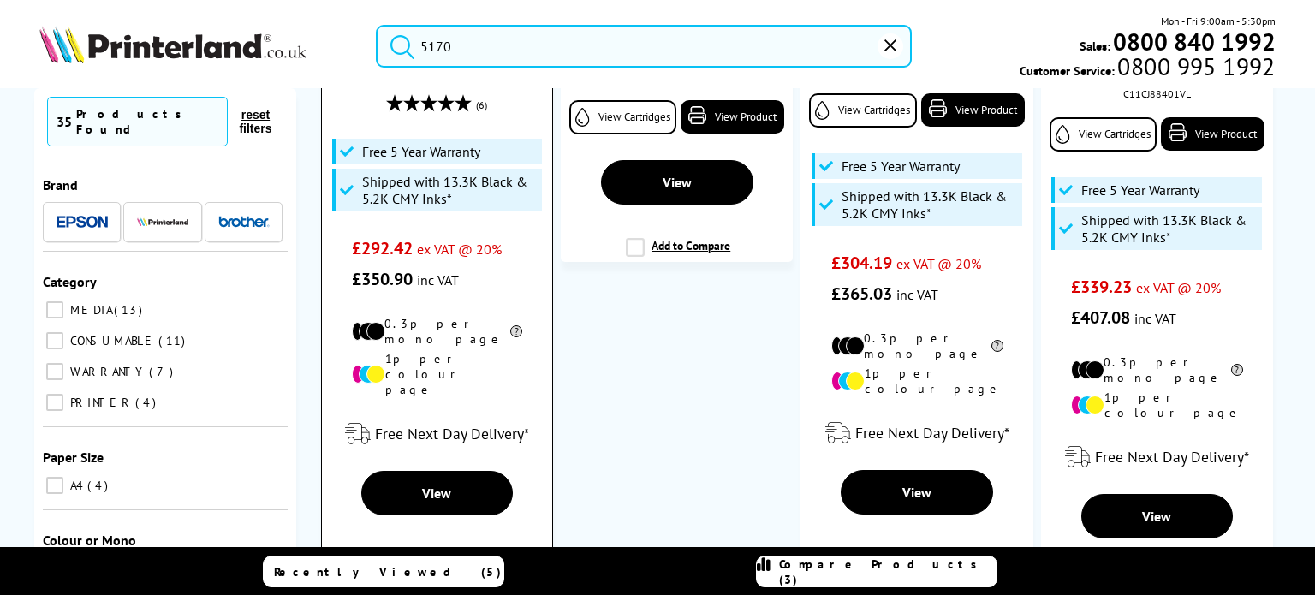
click at [442, 549] on label "Add to Compare" at bounding box center [438, 565] width 104 height 33
click at [0, 0] on input "Add to Compare" at bounding box center [0, 0] width 0 height 0
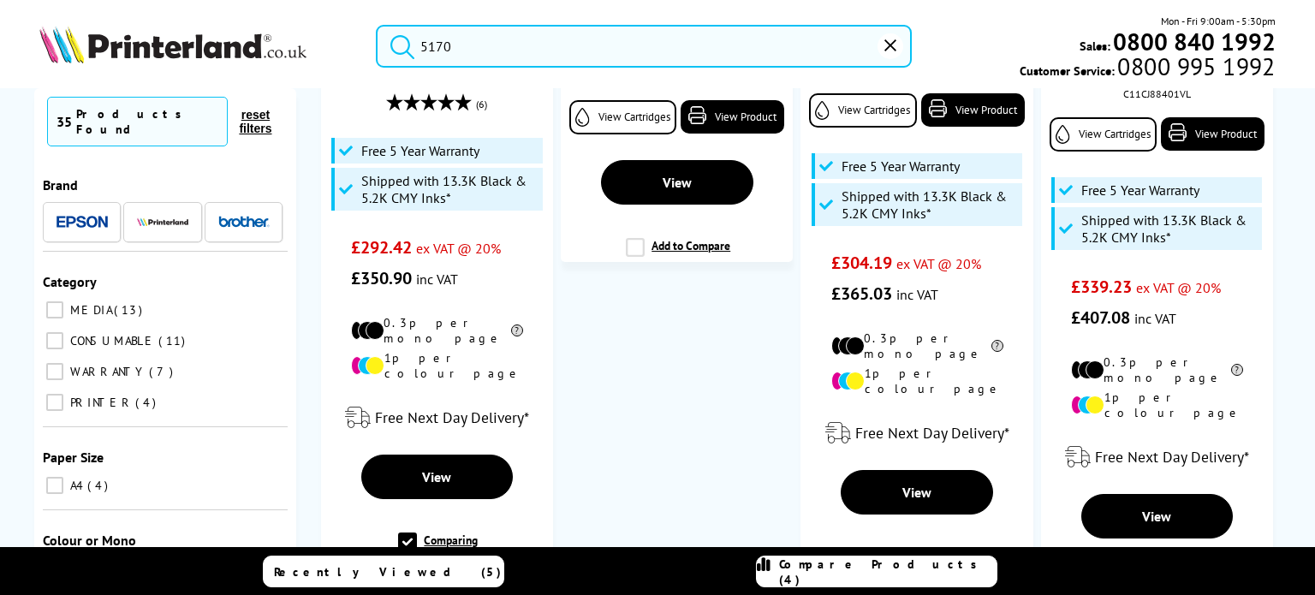
click at [880, 575] on span "Compare Products (4)" at bounding box center [887, 572] width 217 height 31
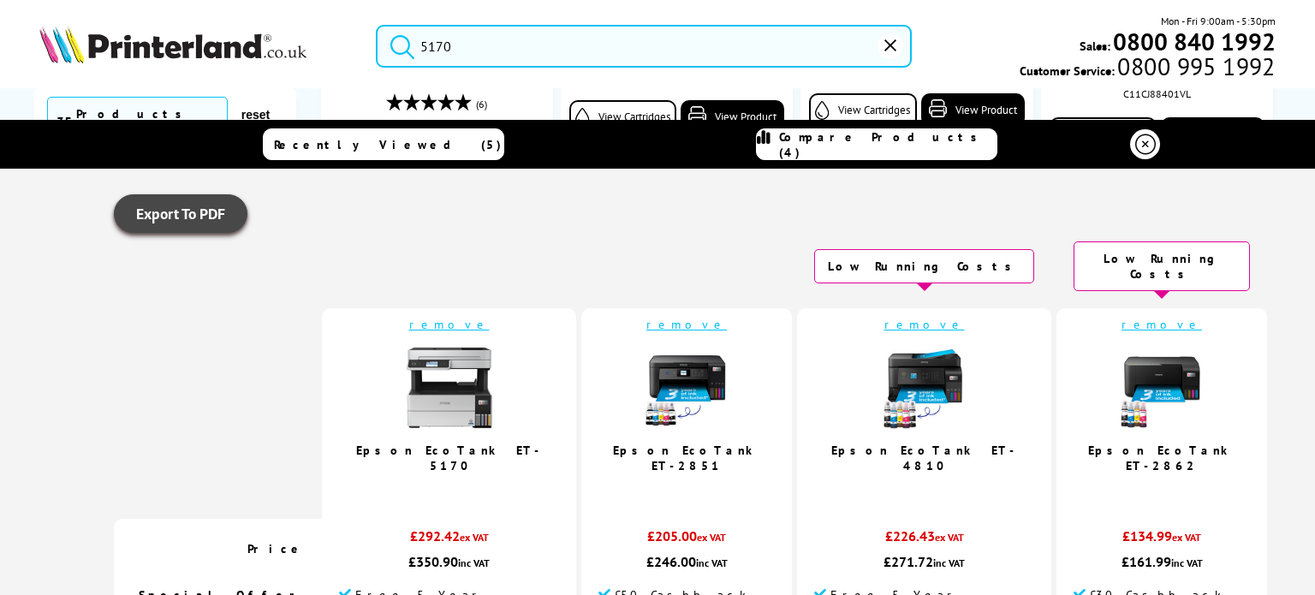
click at [180, 200] on link "Export To PDF" at bounding box center [181, 213] width 134 height 39
click at [240, 209] on link "Export To PDF" at bounding box center [181, 213] width 134 height 39
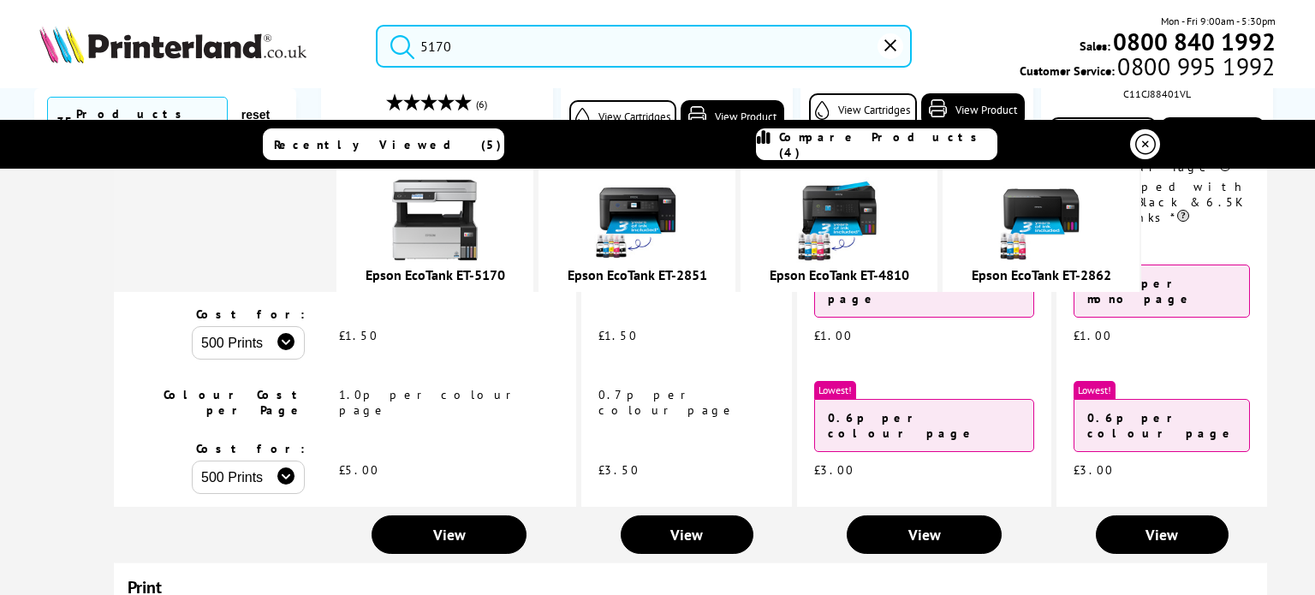
scroll to position [771, 0]
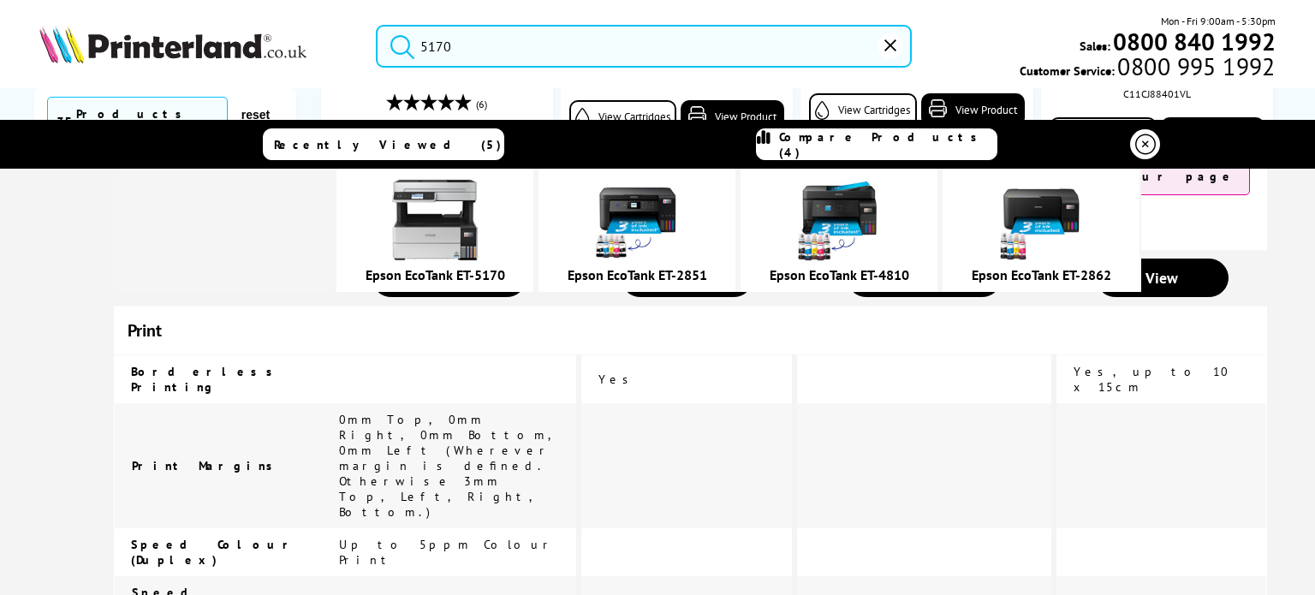
drag, startPoint x: 1137, startPoint y: 146, endPoint x: 887, endPoint y: 92, distance: 255.9
click at [1137, 146] on icon at bounding box center [1145, 144] width 21 height 21
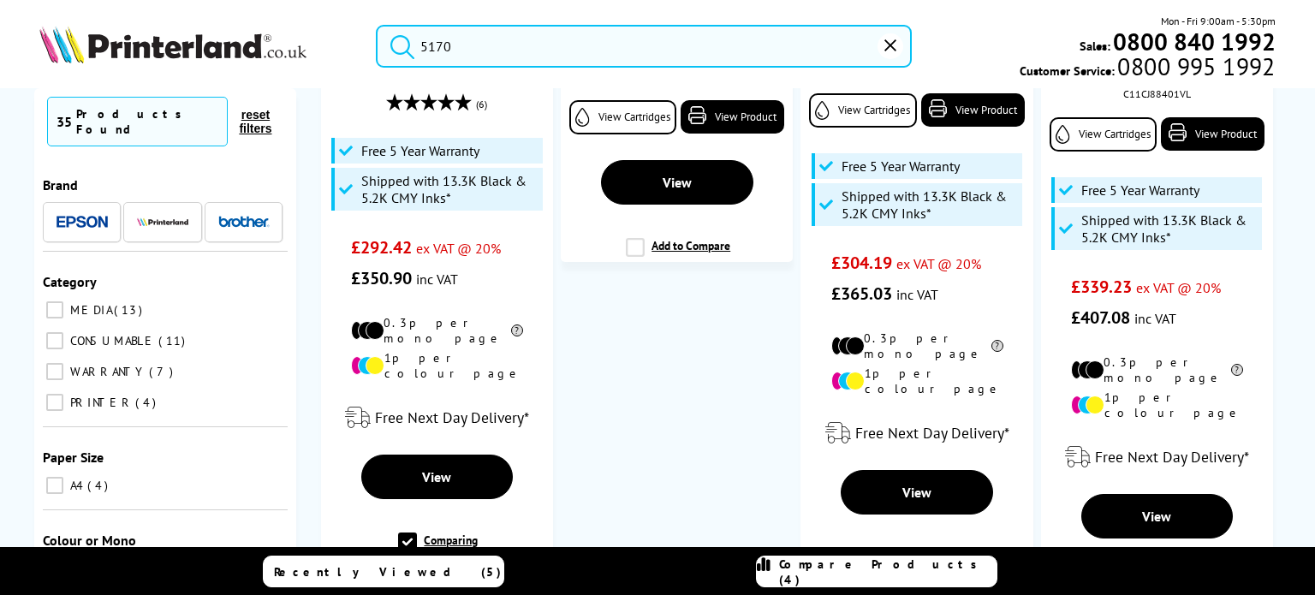
click at [600, 52] on input "5170" at bounding box center [644, 46] width 536 height 43
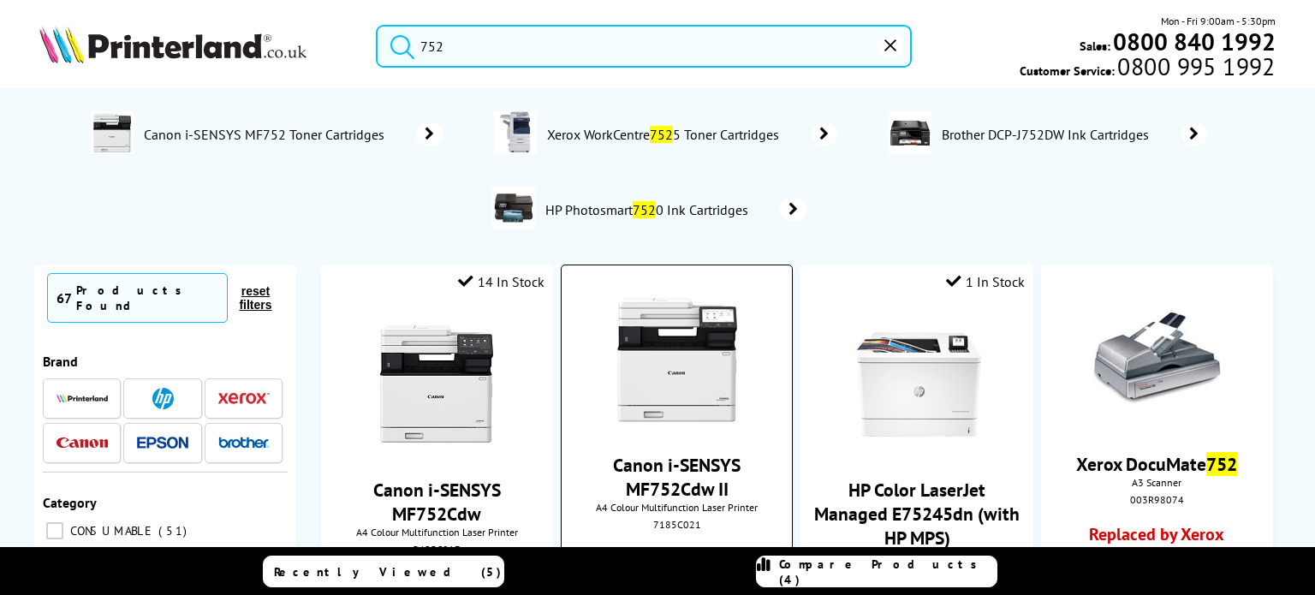
scroll to position [257, 0]
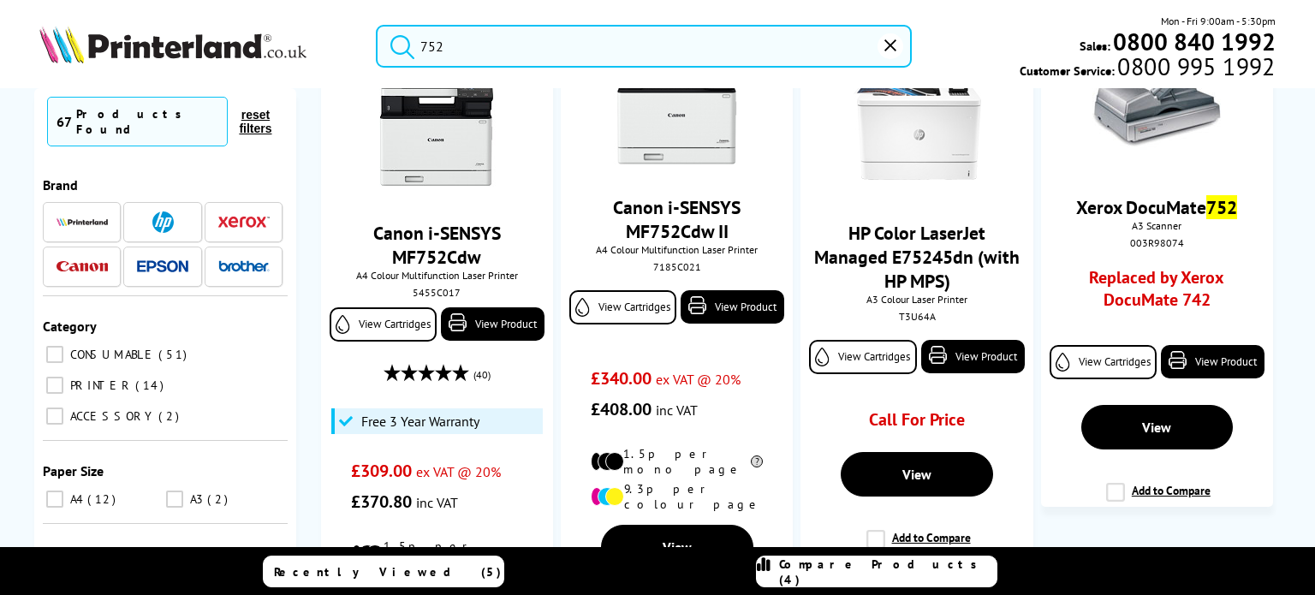
type input "752"
